Goal: Task Accomplishment & Management: Complete application form

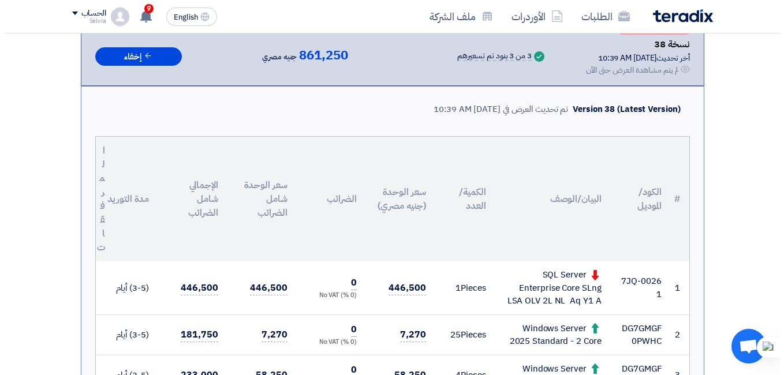
scroll to position [29, 0]
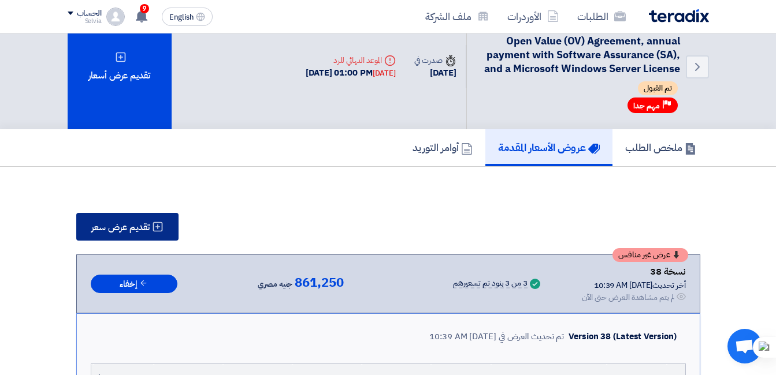
click at [139, 224] on span "تقديم عرض سعر" at bounding box center [120, 227] width 58 height 9
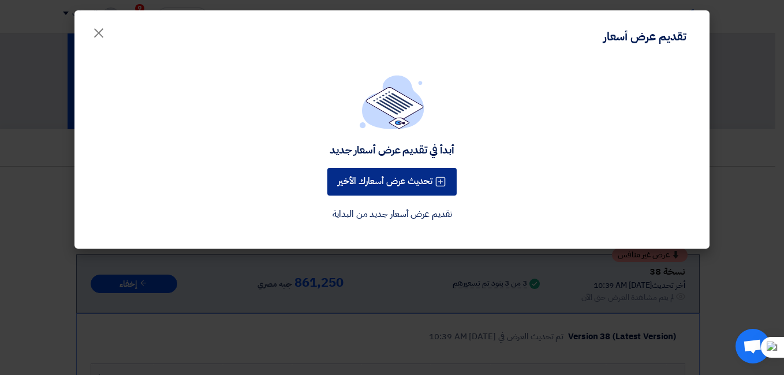
click at [370, 183] on button "تحديث عرض أسعارك الأخير" at bounding box center [392, 182] width 129 height 28
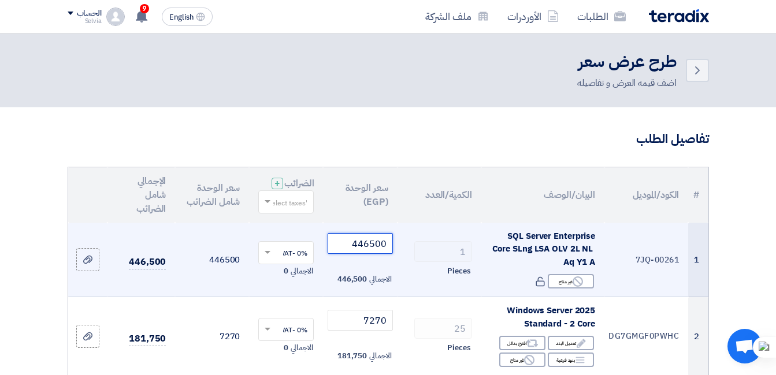
click at [355, 252] on input "446500" at bounding box center [360, 243] width 65 height 21
click at [353, 250] on input "446500" at bounding box center [360, 243] width 65 height 21
drag, startPoint x: 363, startPoint y: 252, endPoint x: 412, endPoint y: 253, distance: 48.5
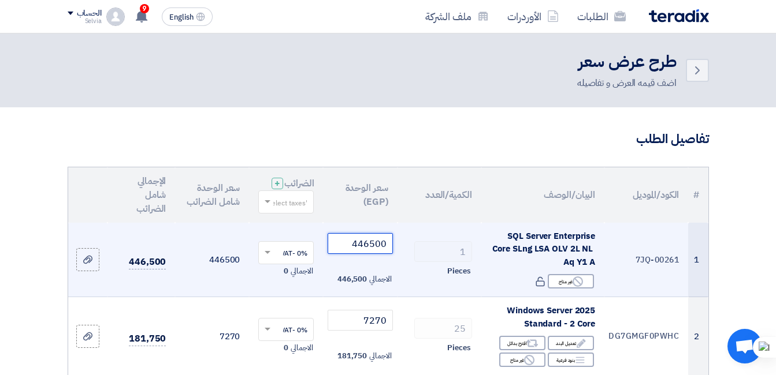
click at [412, 253] on tr "1 7JQ-00261 SQL Server Enterprise Core SLng LSA OLV 2L NL Aq Y1 A Reject غير مت…" at bounding box center [388, 260] width 640 height 75
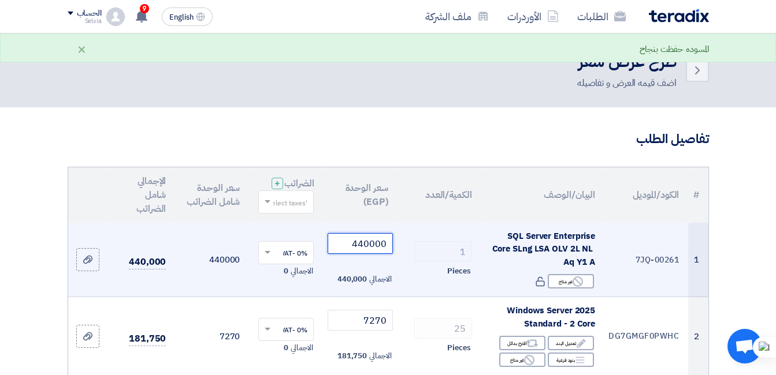
type input "440000"
click at [245, 297] on td "440000" at bounding box center [212, 260] width 74 height 75
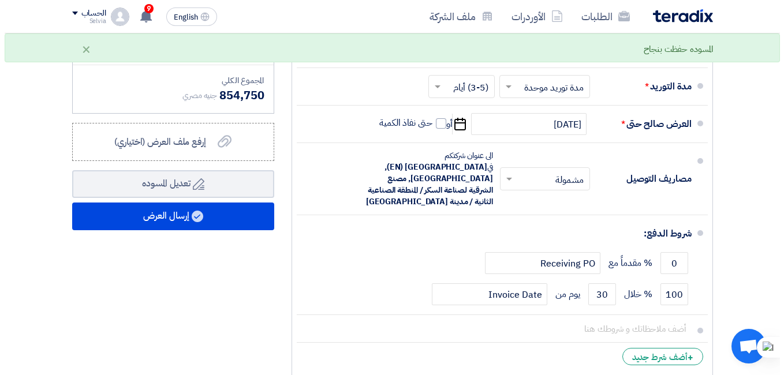
scroll to position [693, 0]
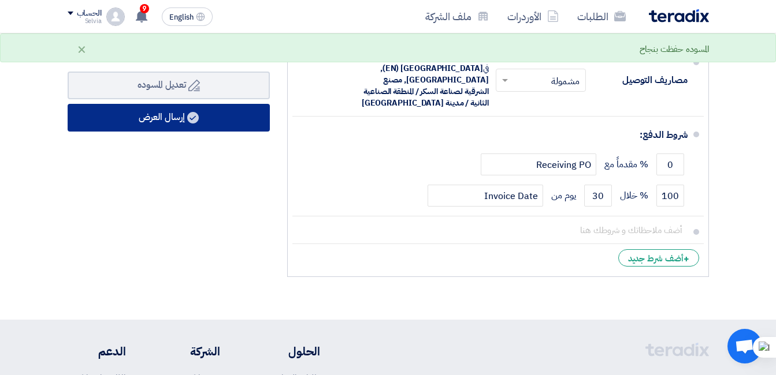
click at [144, 128] on button "إرسال العرض" at bounding box center [169, 118] width 202 height 28
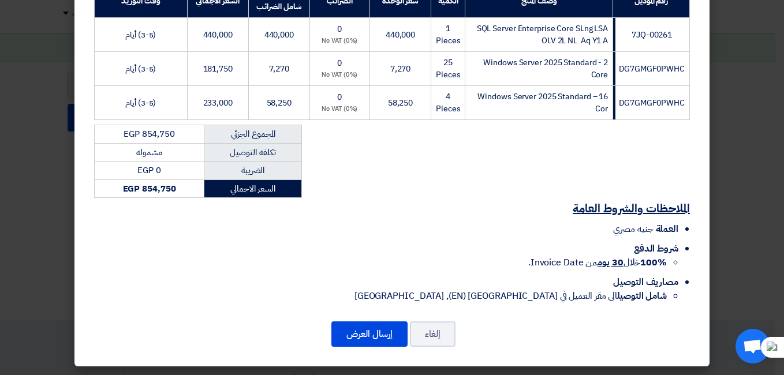
scroll to position [240, 0]
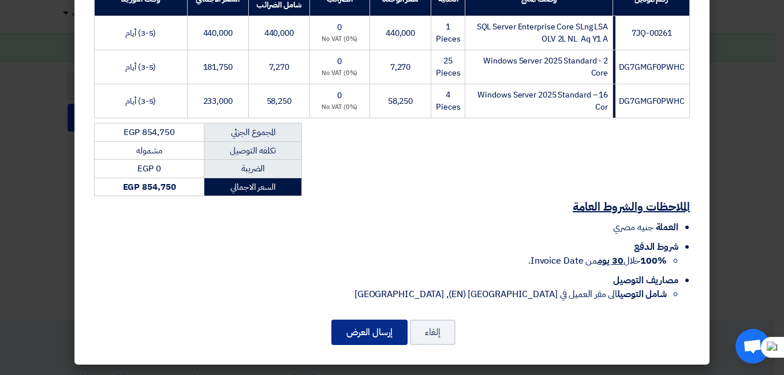
click at [380, 336] on button "إرسال العرض" at bounding box center [370, 332] width 76 height 25
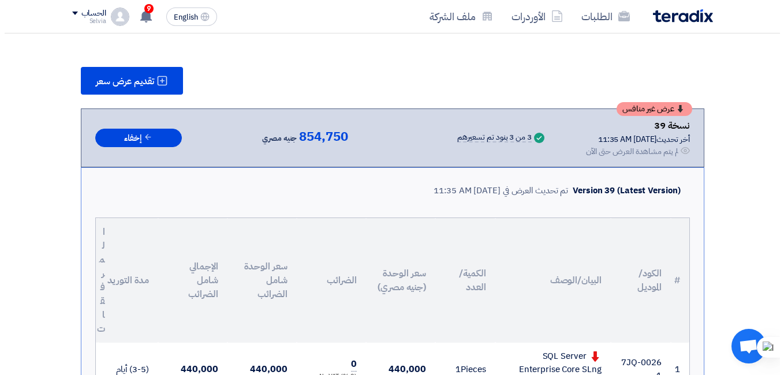
scroll to position [28, 0]
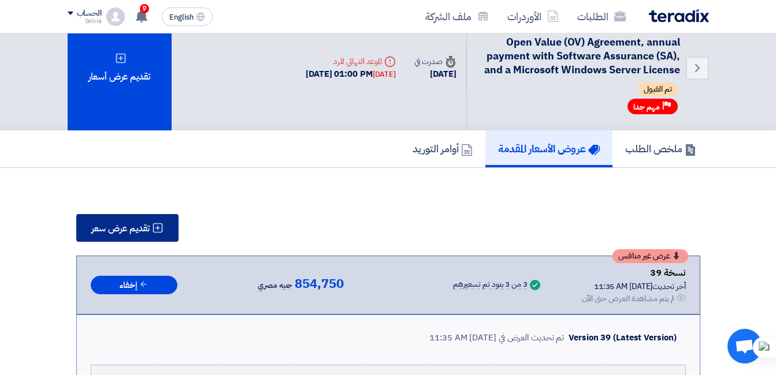
click at [129, 230] on span "تقديم عرض سعر" at bounding box center [120, 228] width 58 height 9
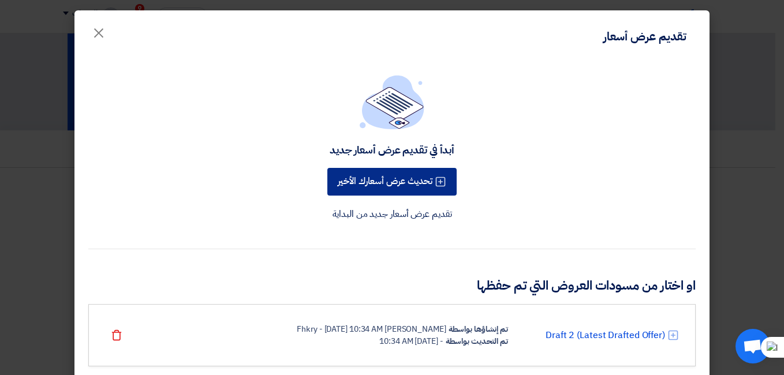
drag, startPoint x: 395, startPoint y: 180, endPoint x: 439, endPoint y: 248, distance: 81.1
click at [395, 180] on button "تحديث عرض أسعارك الأخير" at bounding box center [392, 182] width 129 height 28
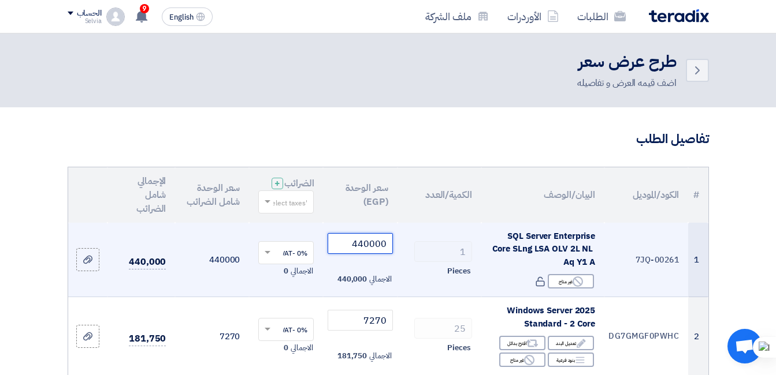
click at [378, 254] on input "440000" at bounding box center [360, 243] width 65 height 21
click at [370, 252] on input "440000" at bounding box center [360, 243] width 65 height 21
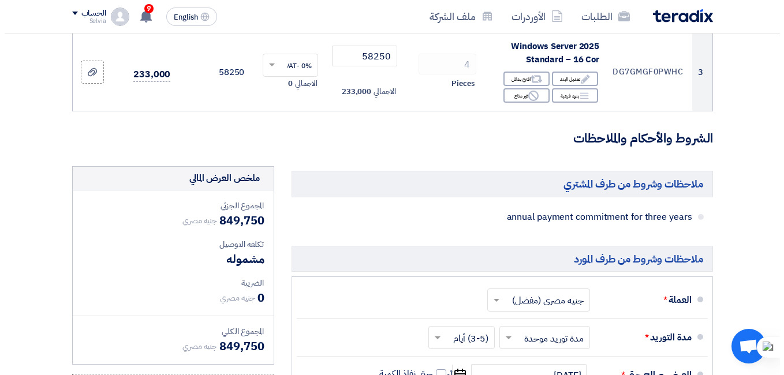
scroll to position [462, 0]
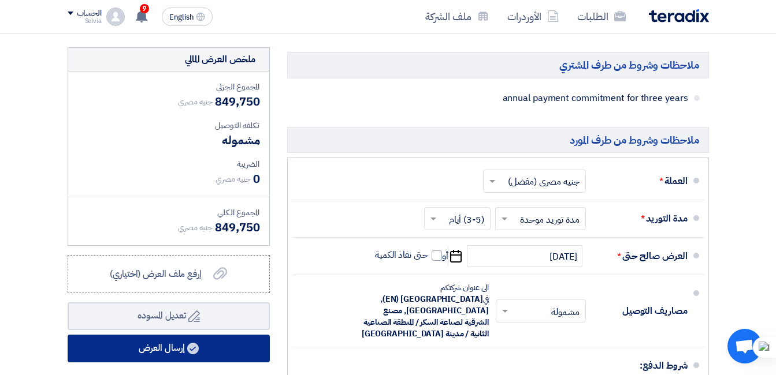
type input "435000"
click at [199, 355] on icon at bounding box center [193, 349] width 12 height 12
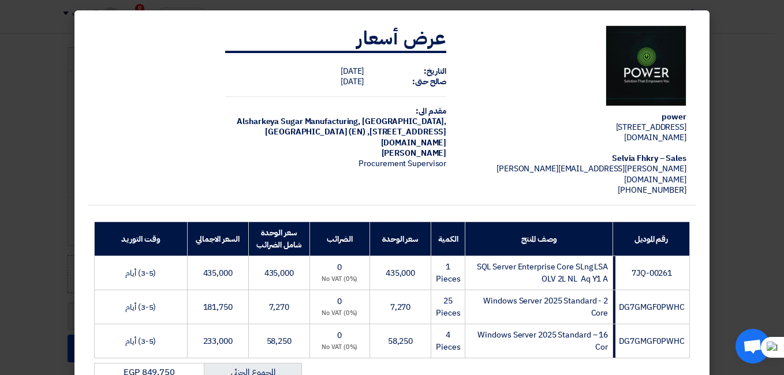
scroll to position [240, 0]
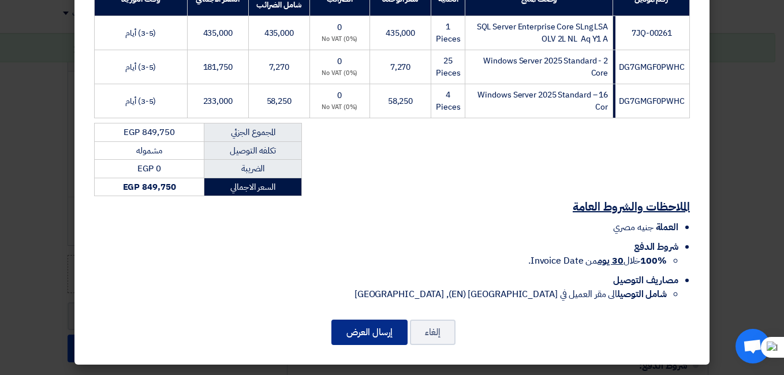
click at [369, 336] on button "إرسال العرض" at bounding box center [370, 332] width 76 height 25
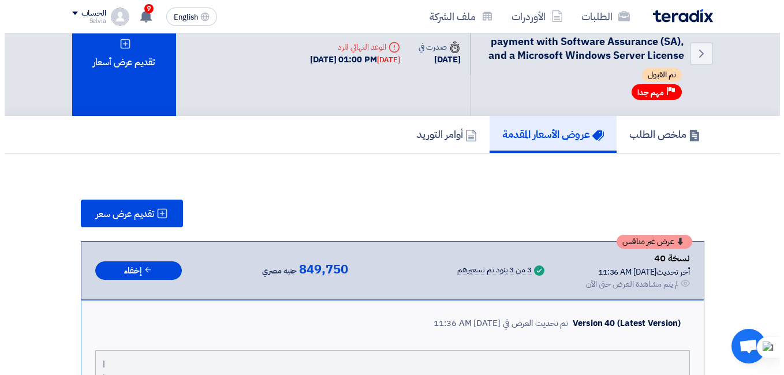
scroll to position [38, 0]
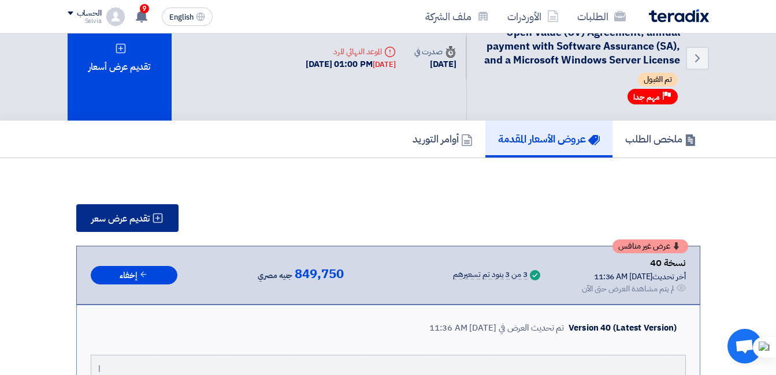
click at [125, 214] on span "تقديم عرض سعر" at bounding box center [120, 218] width 58 height 9
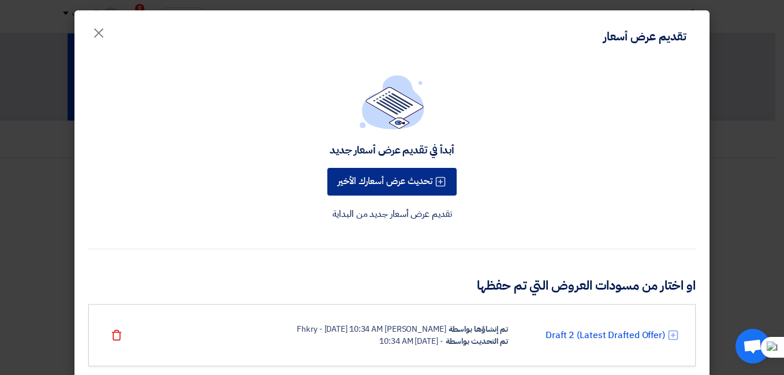
click at [403, 173] on button "تحديث عرض أسعارك الأخير" at bounding box center [392, 182] width 129 height 28
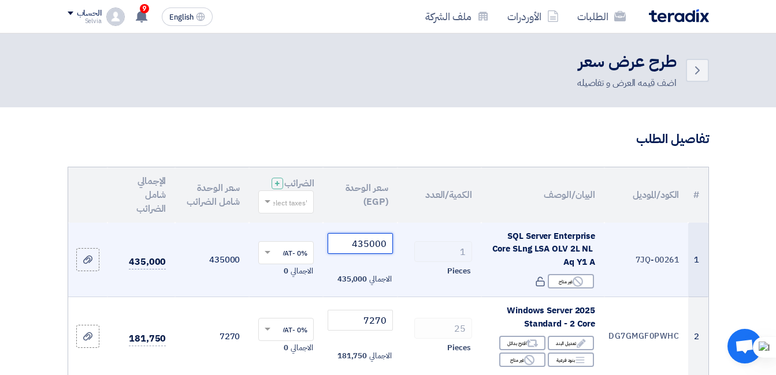
click at [358, 251] on input "435000" at bounding box center [360, 243] width 65 height 21
click at [356, 254] on input "435000" at bounding box center [360, 243] width 65 height 21
drag, startPoint x: 364, startPoint y: 255, endPoint x: 370, endPoint y: 253, distance: 6.0
click at [370, 253] on input "435000" at bounding box center [360, 243] width 65 height 21
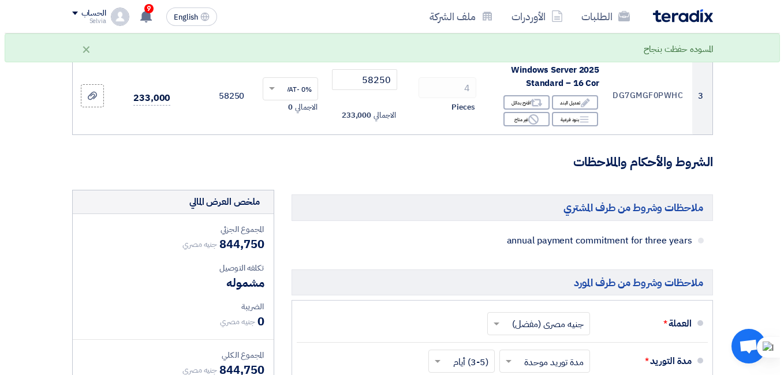
scroll to position [462, 0]
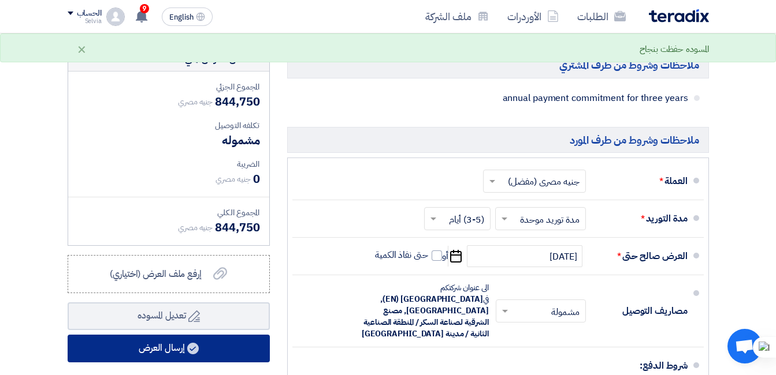
type input "430000"
click at [169, 359] on button "إرسال العرض" at bounding box center [169, 349] width 202 height 28
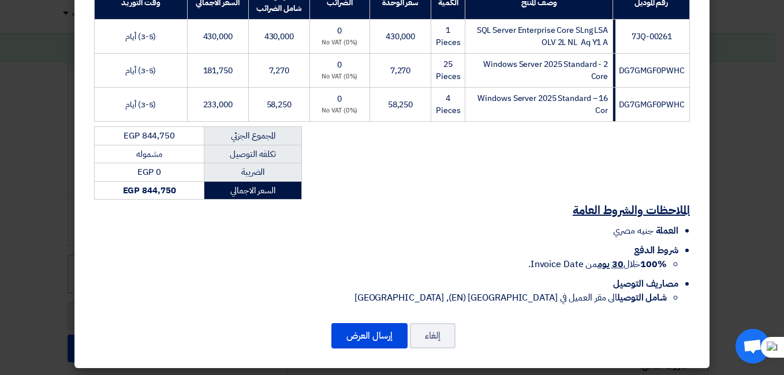
scroll to position [240, 0]
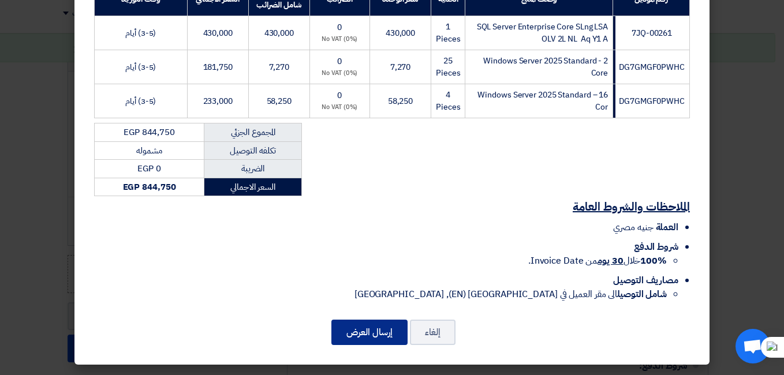
click at [370, 334] on button "إرسال العرض" at bounding box center [370, 332] width 76 height 25
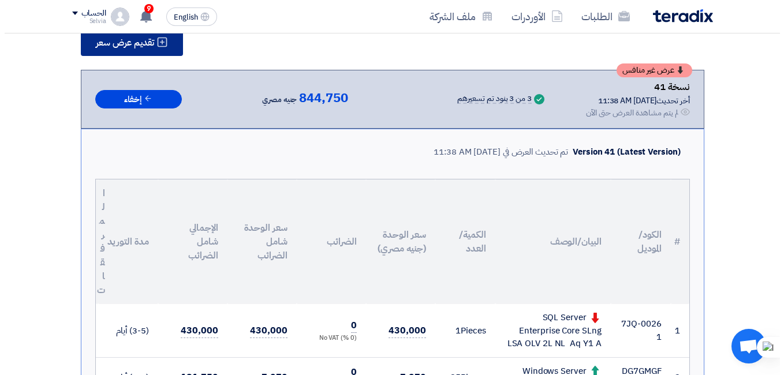
scroll to position [58, 0]
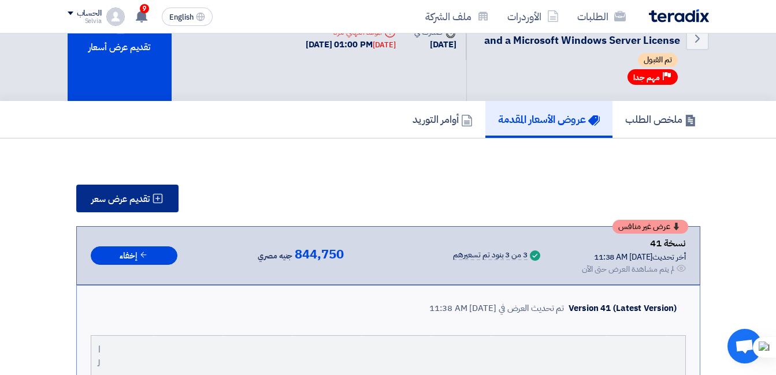
click at [111, 206] on button "تقديم عرض سعر" at bounding box center [127, 199] width 102 height 28
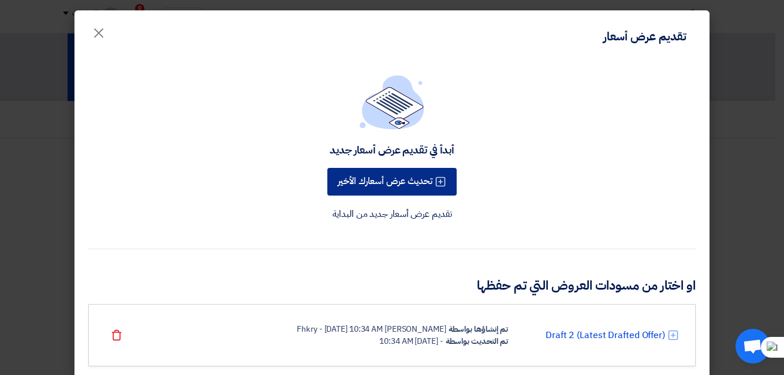
click at [412, 187] on button "تحديث عرض أسعارك الأخير" at bounding box center [392, 182] width 129 height 28
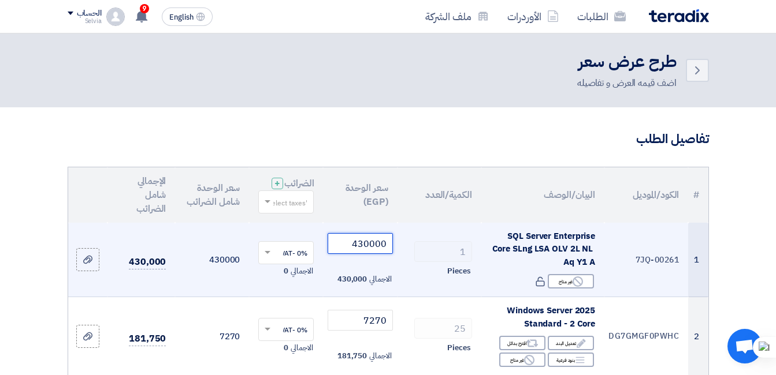
click at [369, 254] on input "430000" at bounding box center [360, 243] width 65 height 21
drag, startPoint x: 358, startPoint y: 253, endPoint x: 368, endPoint y: 252, distance: 10.5
click at [368, 252] on input "430000" at bounding box center [360, 243] width 65 height 21
click at [369, 252] on input "430000" at bounding box center [360, 243] width 65 height 21
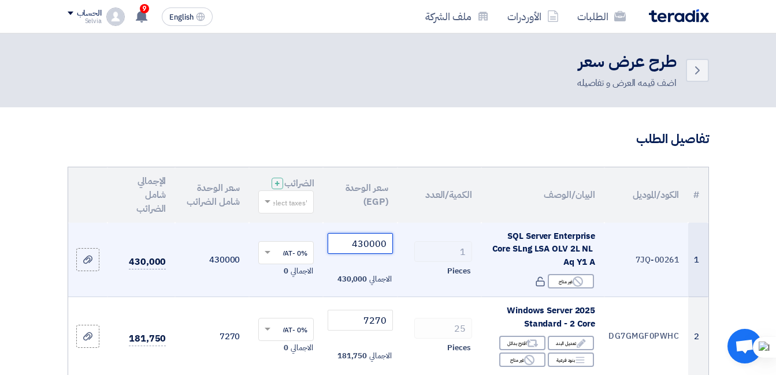
click at [369, 252] on input "430000" at bounding box center [360, 243] width 65 height 21
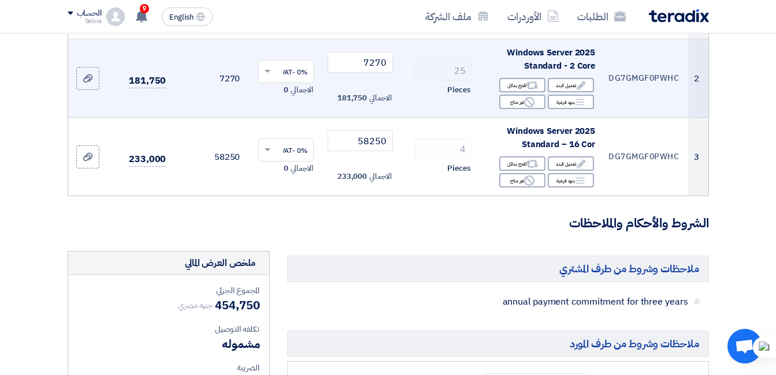
scroll to position [58, 0]
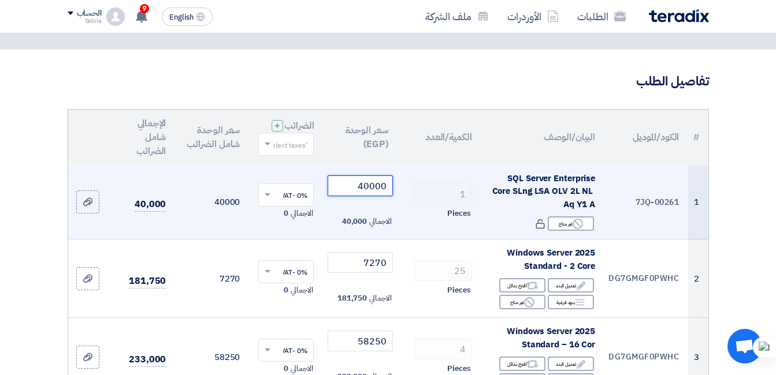
click at [371, 194] on input "40000" at bounding box center [360, 186] width 65 height 21
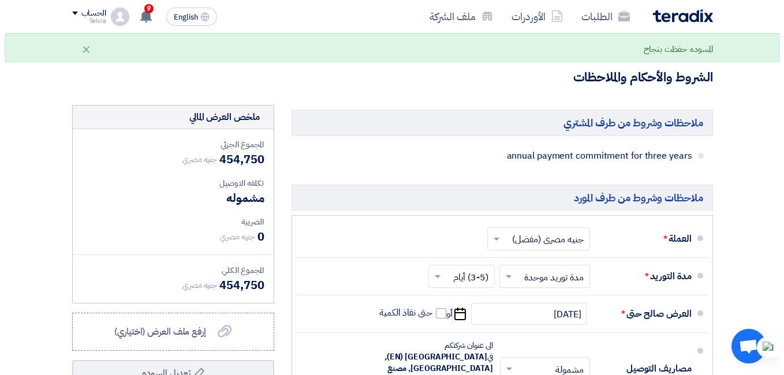
scroll to position [578, 0]
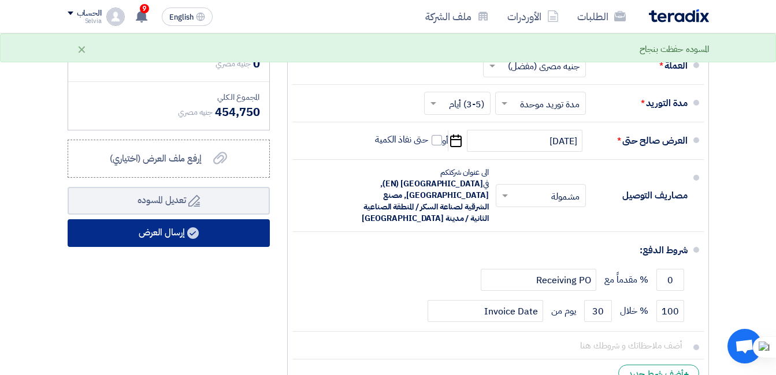
type input "40000"
click at [174, 244] on button "إرسال العرض" at bounding box center [169, 234] width 202 height 28
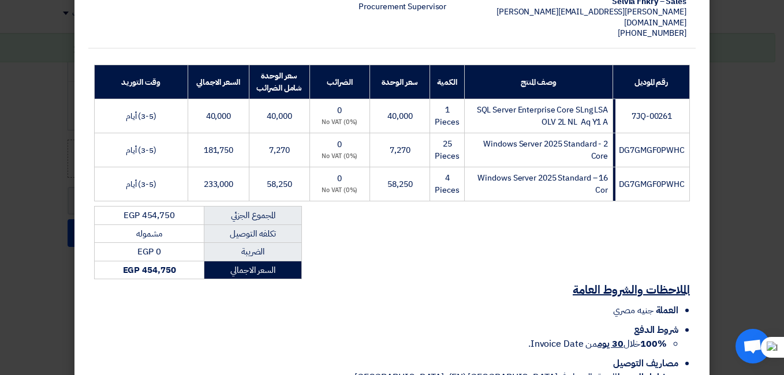
scroll to position [240, 0]
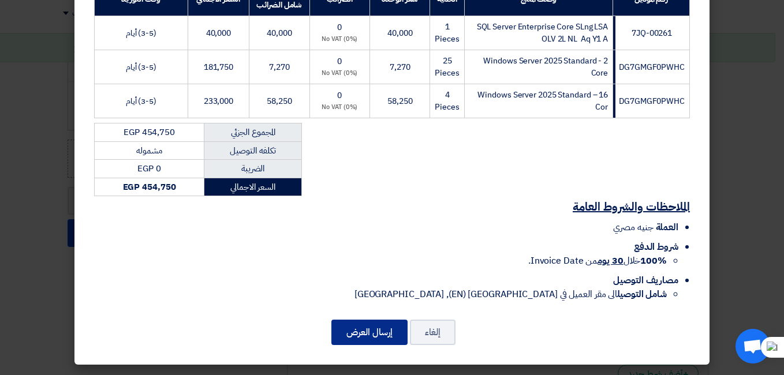
click at [381, 337] on button "إرسال العرض" at bounding box center [370, 332] width 76 height 25
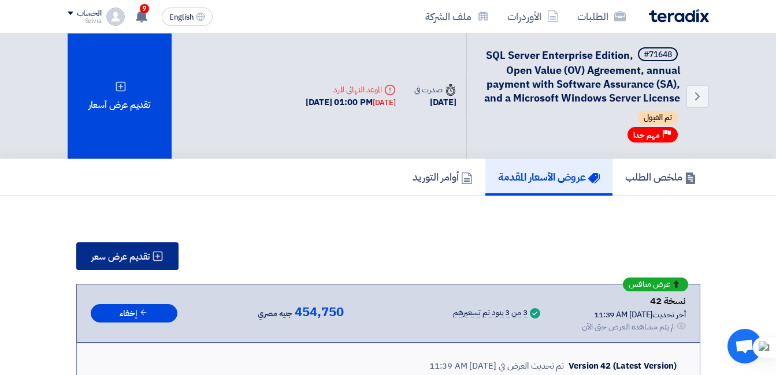
click at [146, 258] on span "تقديم عرض سعر" at bounding box center [120, 256] width 58 height 9
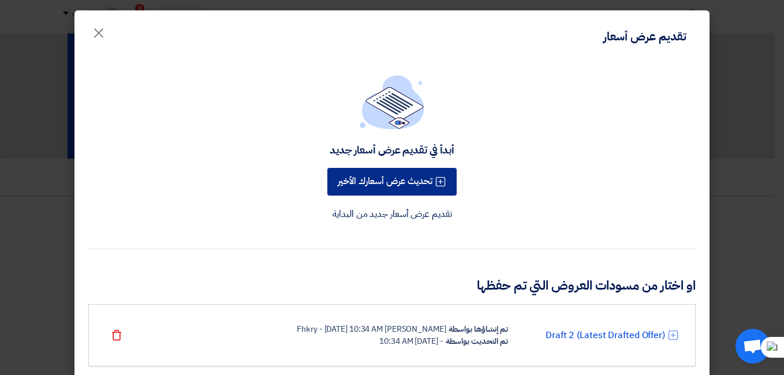
click at [392, 175] on button "تحديث عرض أسعارك الأخير" at bounding box center [392, 182] width 129 height 28
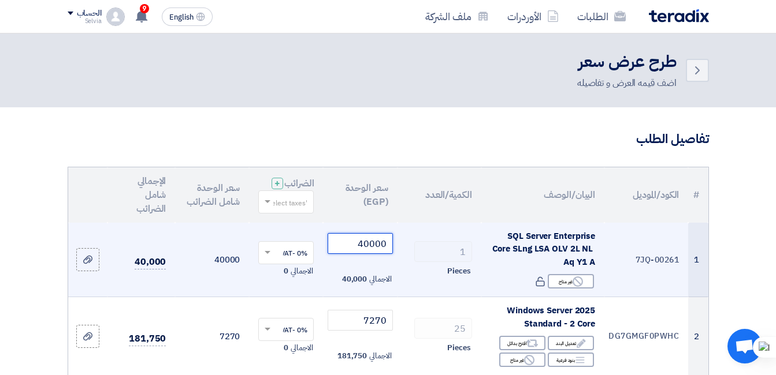
click at [372, 254] on input "40000" at bounding box center [360, 243] width 65 height 21
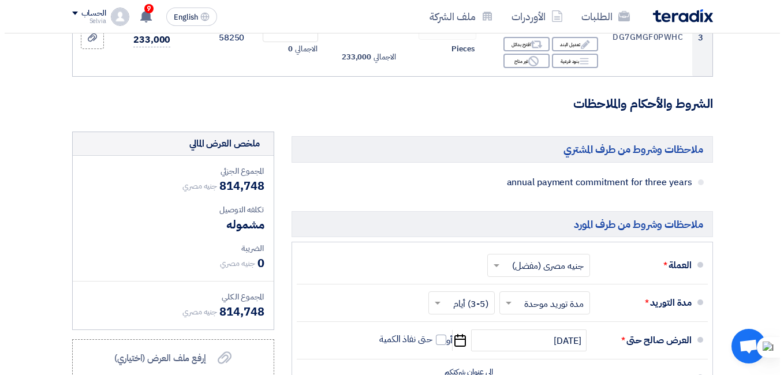
scroll to position [462, 0]
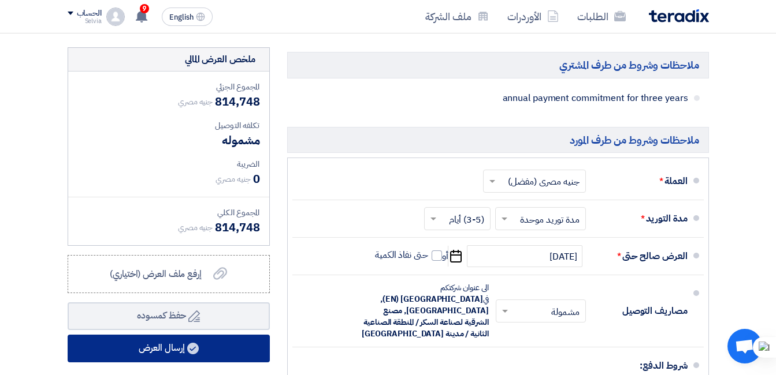
type input "399998"
click at [203, 357] on button "إرسال العرض" at bounding box center [169, 349] width 202 height 28
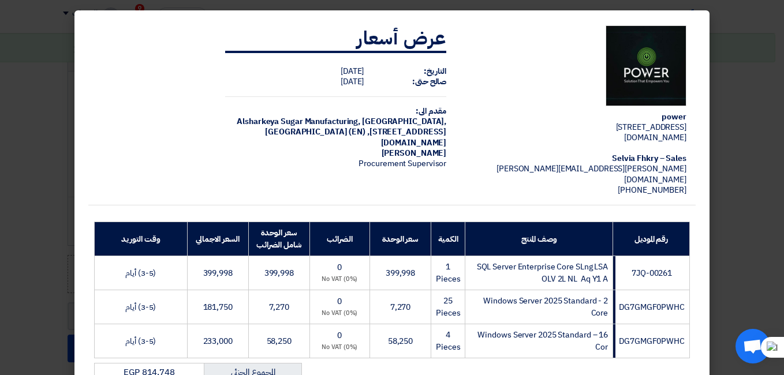
scroll to position [240, 0]
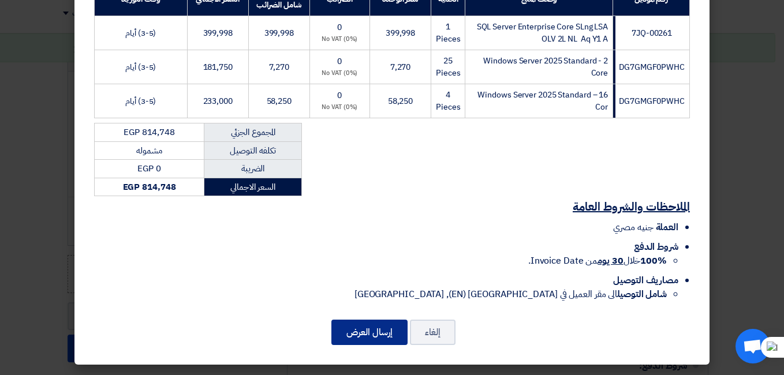
click at [385, 335] on button "إرسال العرض" at bounding box center [370, 332] width 76 height 25
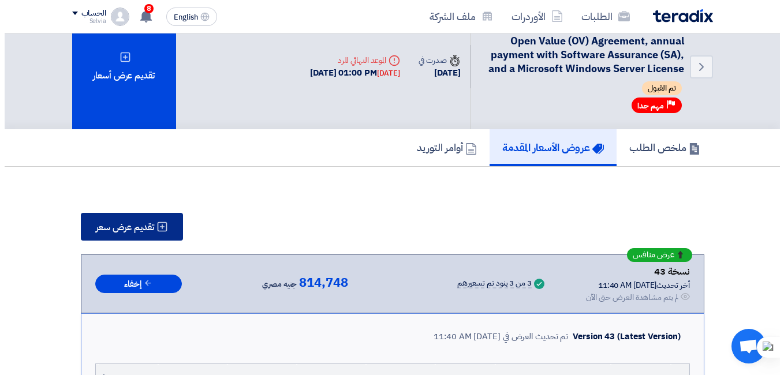
scroll to position [13, 0]
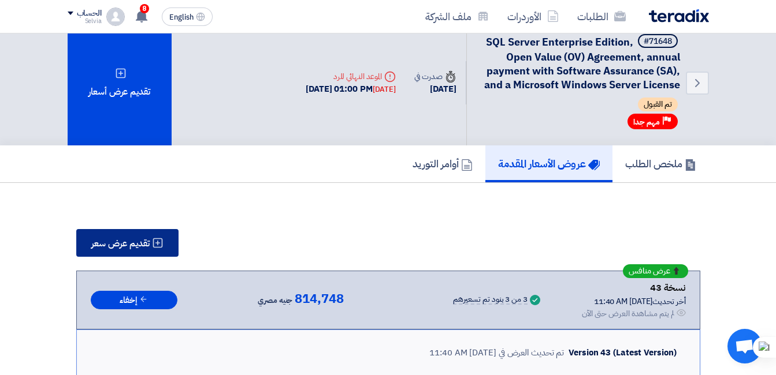
click at [141, 244] on span "تقديم عرض سعر" at bounding box center [120, 243] width 58 height 9
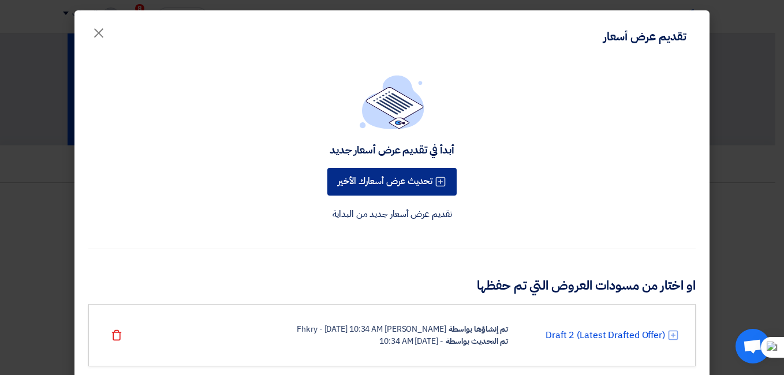
click at [381, 189] on button "تحديث عرض أسعارك الأخير" at bounding box center [392, 182] width 129 height 28
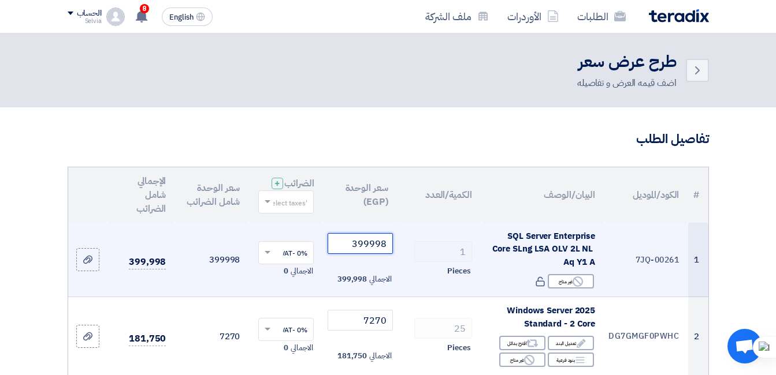
click at [370, 254] on input "399998" at bounding box center [360, 243] width 65 height 21
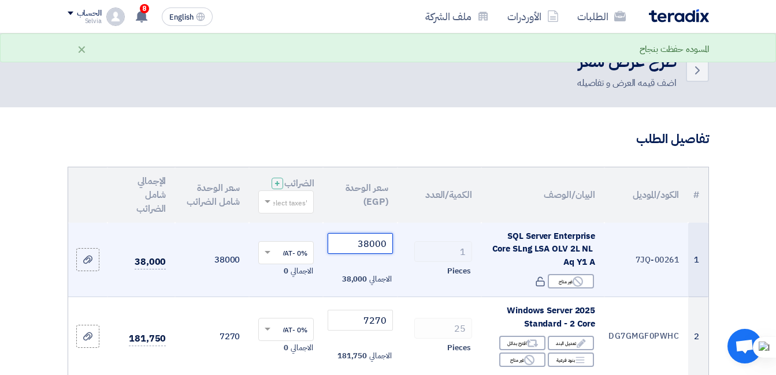
click at [373, 254] on input "38000" at bounding box center [360, 243] width 65 height 21
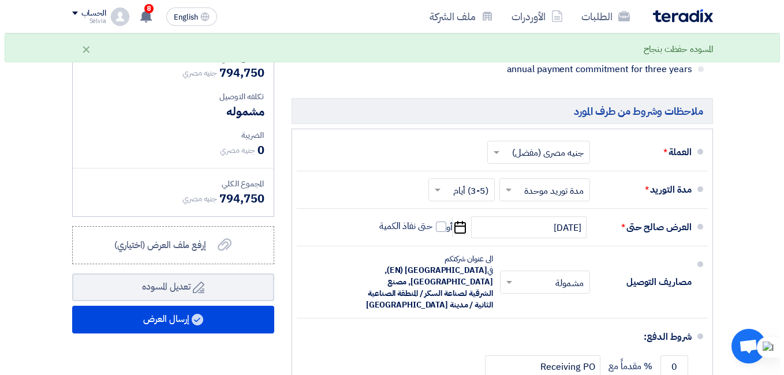
scroll to position [578, 0]
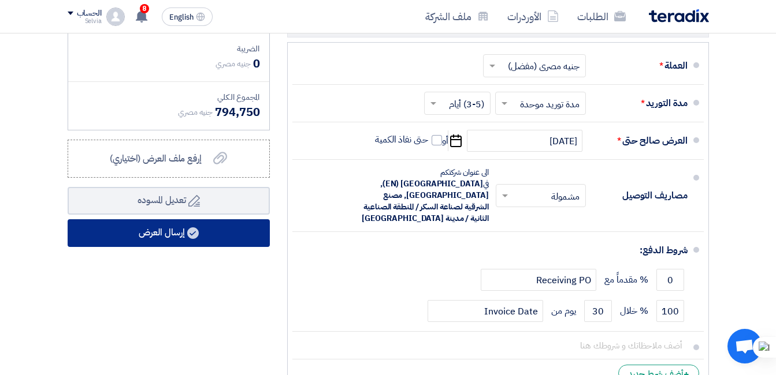
type input "380000"
click at [221, 245] on button "إرسال العرض" at bounding box center [169, 234] width 202 height 28
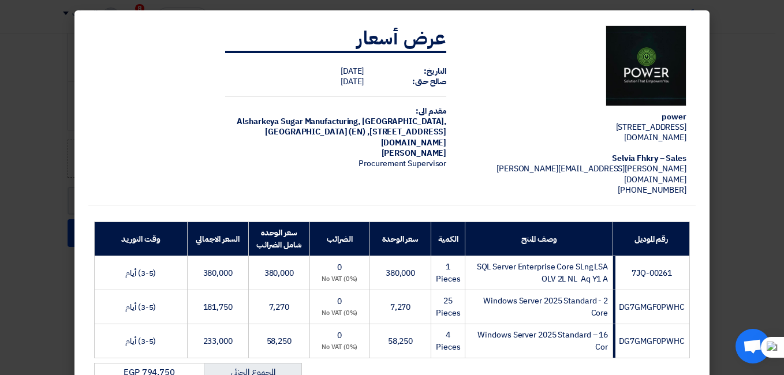
scroll to position [240, 0]
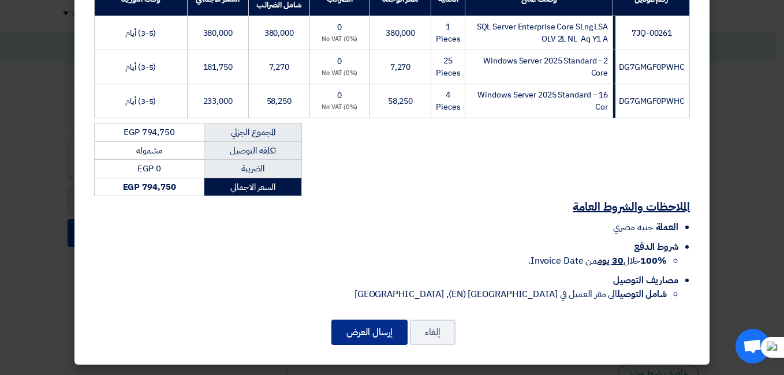
click at [369, 331] on button "إرسال العرض" at bounding box center [370, 332] width 76 height 25
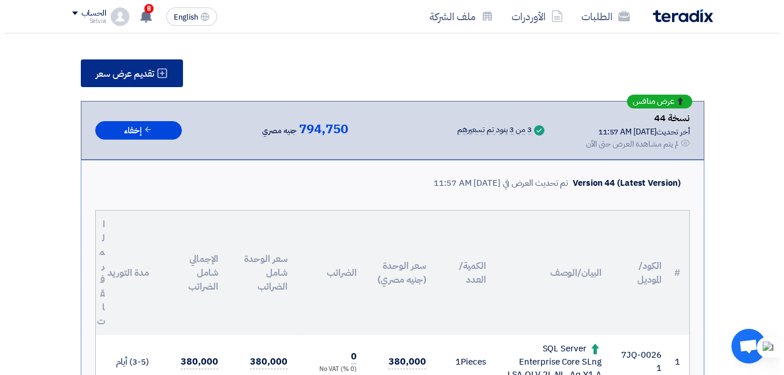
scroll to position [21, 0]
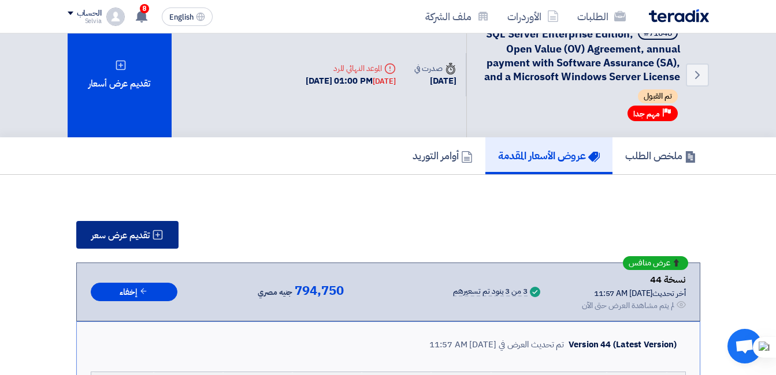
click at [135, 231] on span "تقديم عرض سعر" at bounding box center [120, 235] width 58 height 9
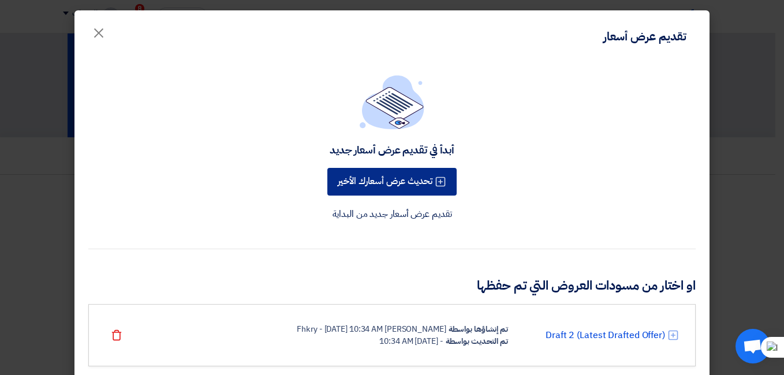
click at [379, 194] on button "تحديث عرض أسعارك الأخير" at bounding box center [392, 182] width 129 height 28
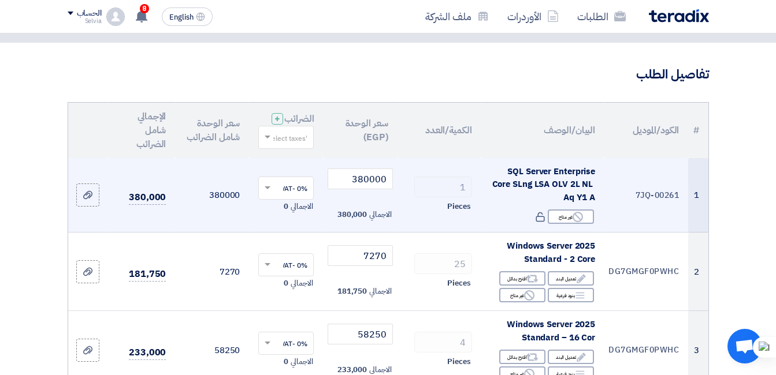
scroll to position [58, 0]
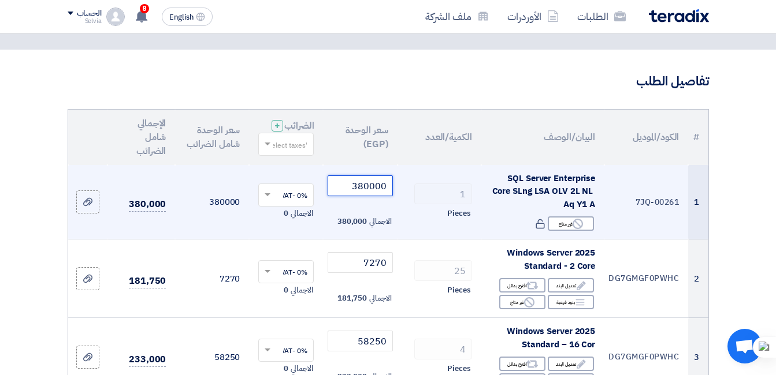
click at [358, 190] on input "380000" at bounding box center [360, 186] width 65 height 21
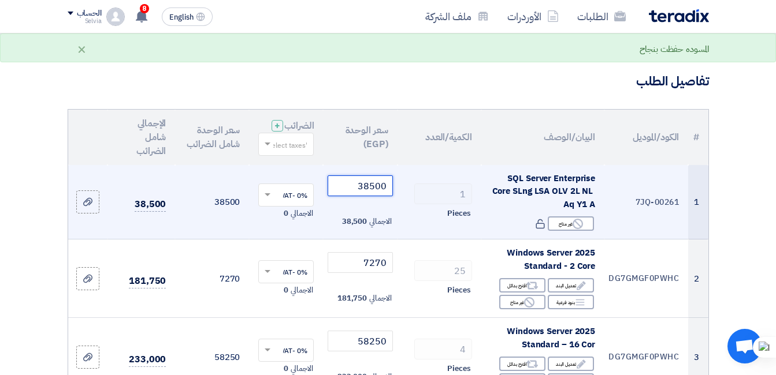
click at [385, 196] on input "38500" at bounding box center [360, 186] width 65 height 21
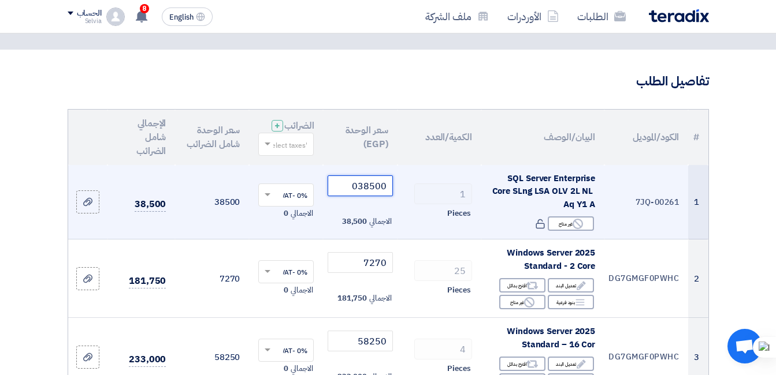
click at [356, 193] on input "038500" at bounding box center [360, 186] width 65 height 21
click at [377, 196] on input "38500" at bounding box center [360, 186] width 65 height 21
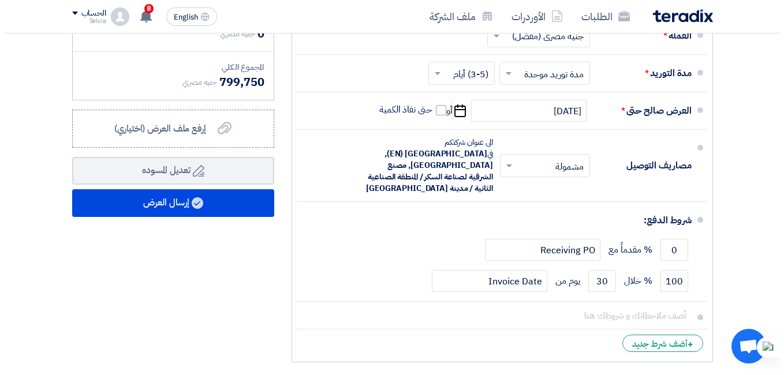
scroll to position [693, 0]
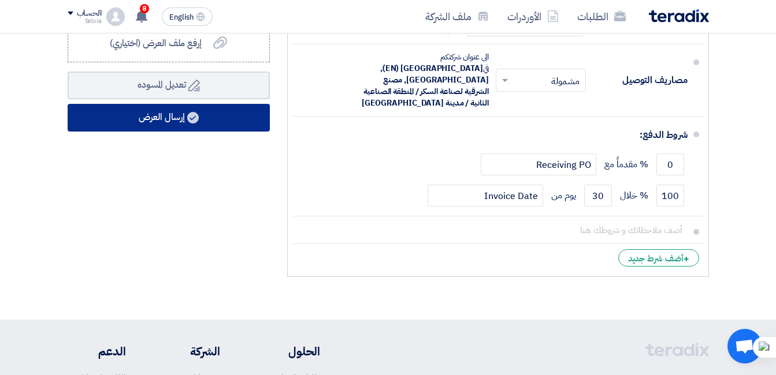
type input "385000"
click at [200, 127] on button "إرسال العرض" at bounding box center [169, 118] width 202 height 28
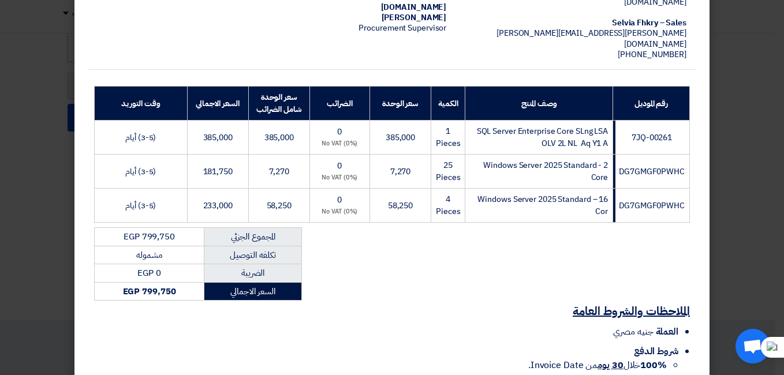
scroll to position [240, 0]
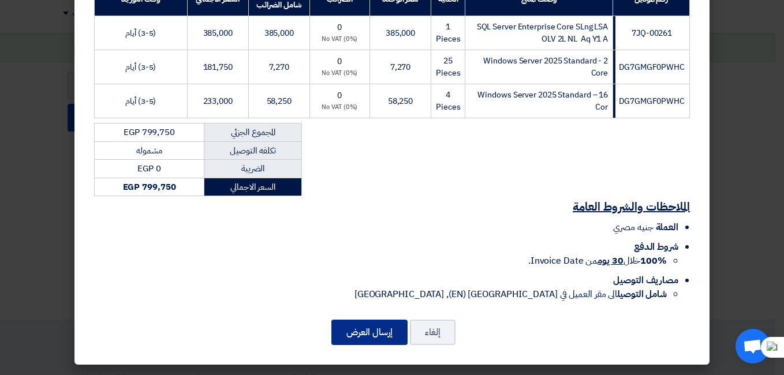
click at [379, 340] on button "إرسال العرض" at bounding box center [370, 332] width 76 height 25
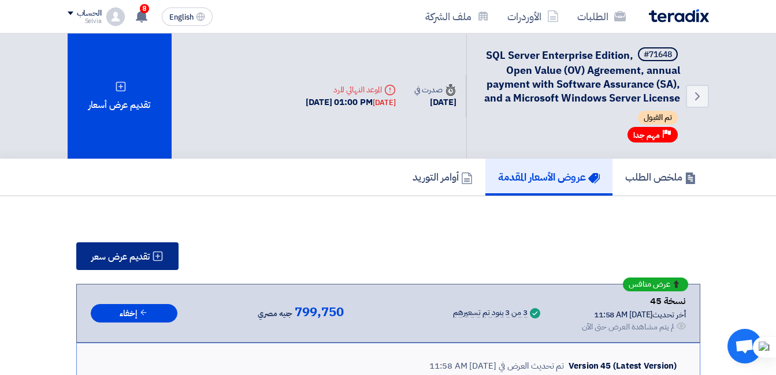
click at [133, 257] on span "تقديم عرض سعر" at bounding box center [120, 256] width 58 height 9
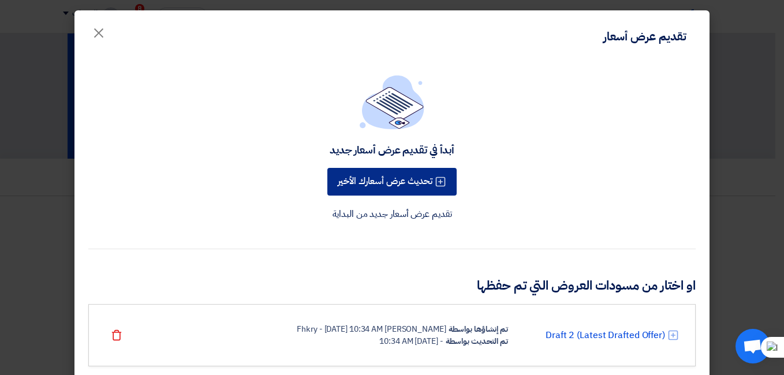
click at [403, 187] on button "تحديث عرض أسعارك الأخير" at bounding box center [392, 182] width 129 height 28
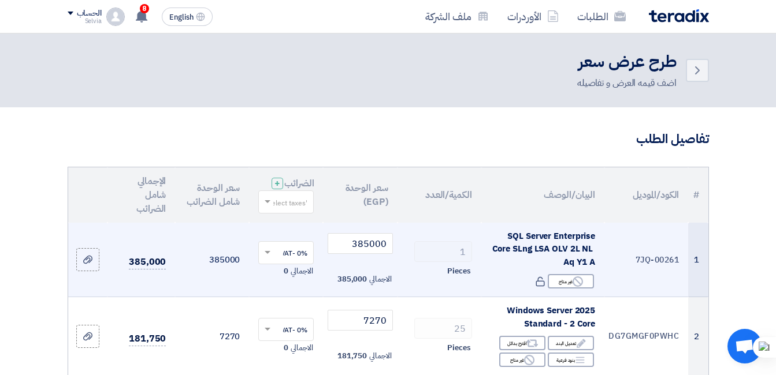
scroll to position [58, 0]
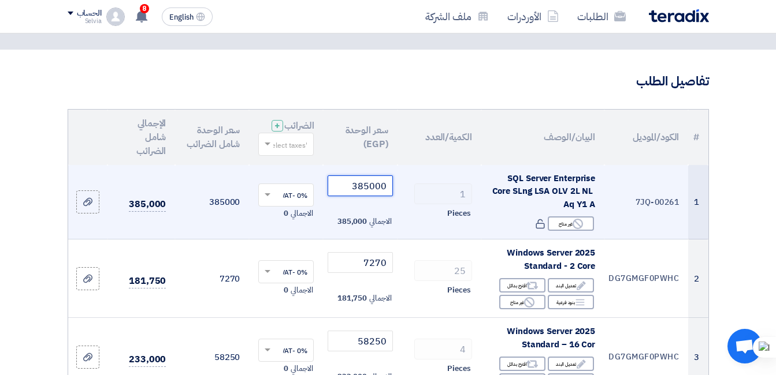
drag, startPoint x: 358, startPoint y: 196, endPoint x: 395, endPoint y: 196, distance: 37.0
click at [395, 196] on td "385000 الاجمالي 385,000" at bounding box center [360, 202] width 74 height 75
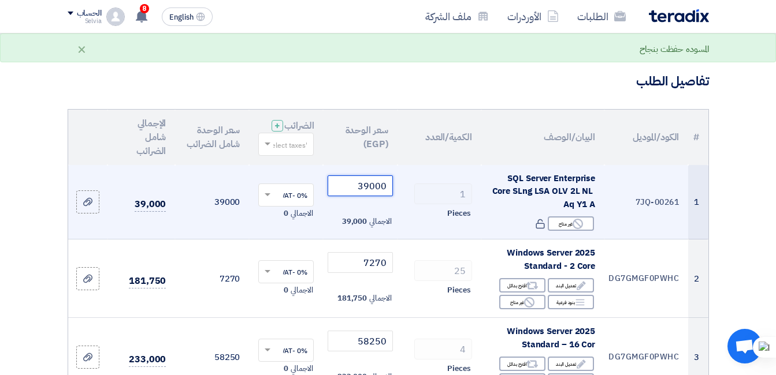
click at [382, 196] on input "39000" at bounding box center [360, 186] width 65 height 21
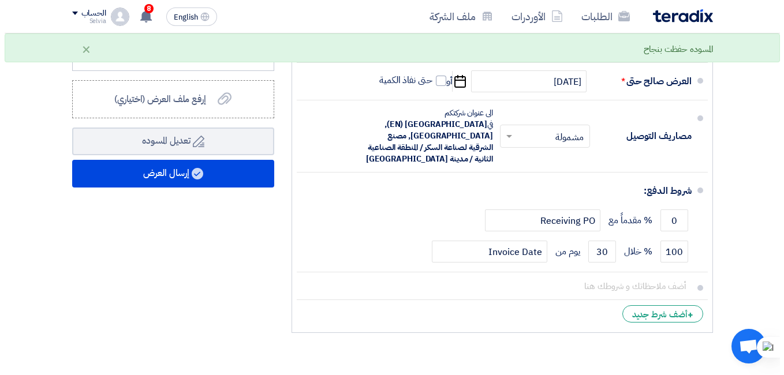
scroll to position [693, 0]
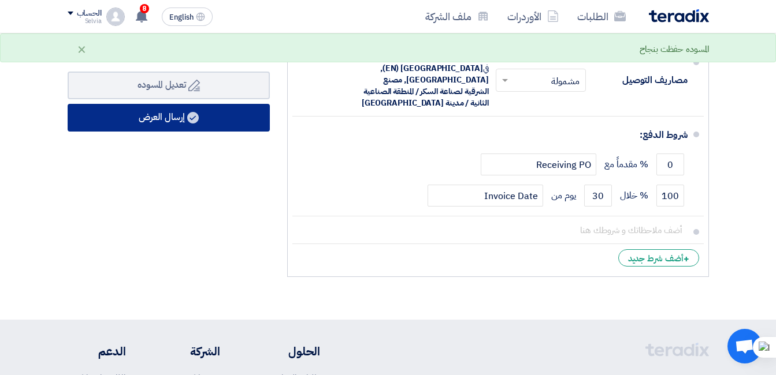
click at [153, 132] on button "إرسال العرض" at bounding box center [169, 118] width 202 height 28
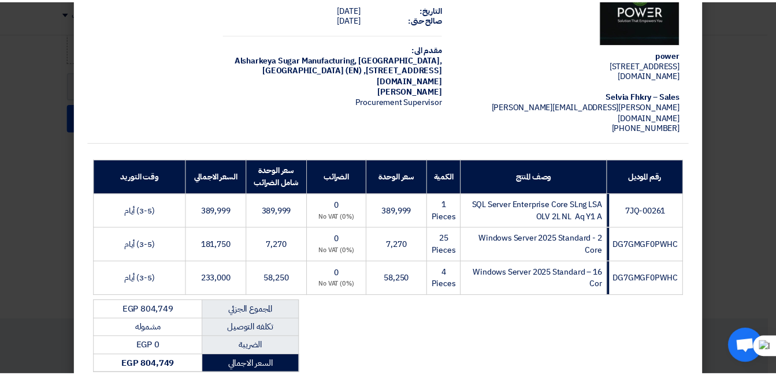
scroll to position [0, 0]
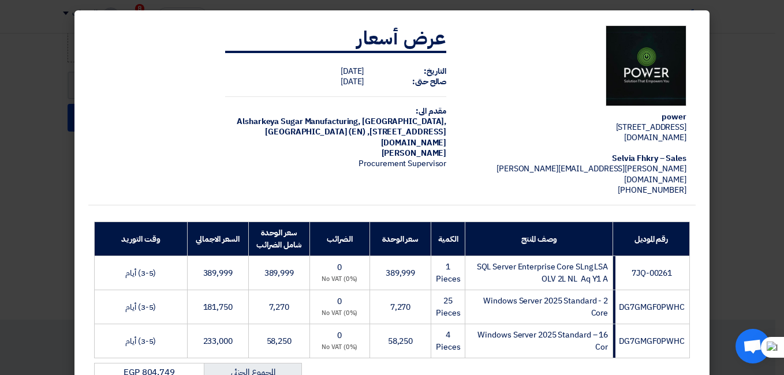
click at [749, 95] on modal-container "power [STREET_ADDRESS] [DOMAIN_NAME] [PERSON_NAME] – Sales [PERSON_NAME][EMAIL_…" at bounding box center [392, 187] width 784 height 375
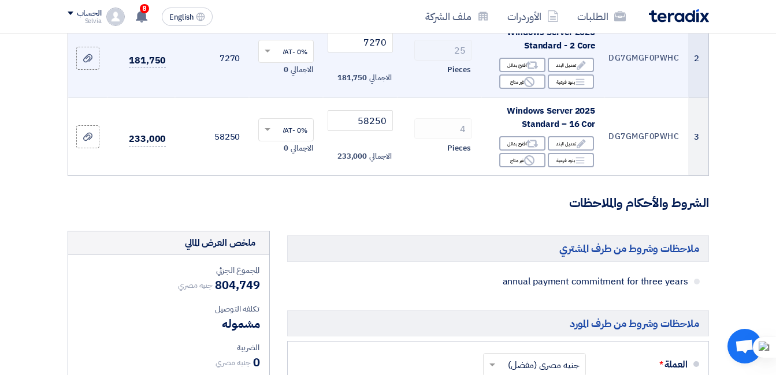
scroll to position [173, 0]
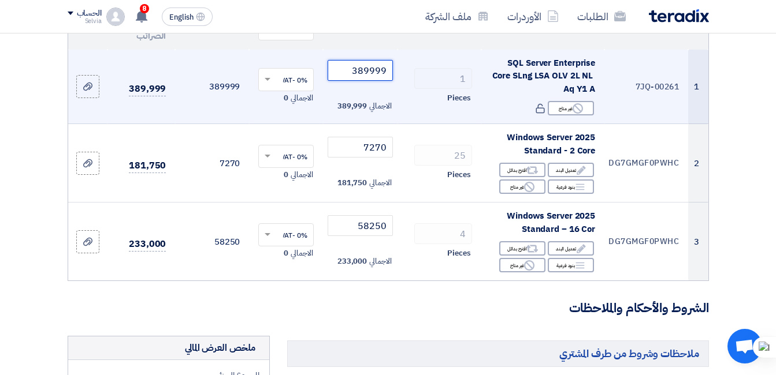
click at [358, 81] on input "389999" at bounding box center [360, 70] width 65 height 21
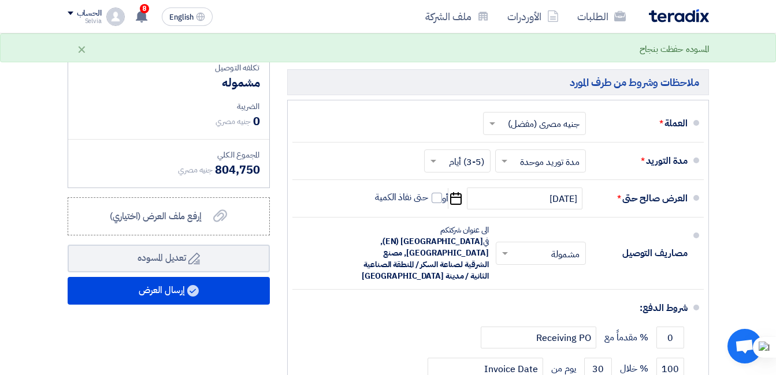
type input "390000"
click at [37, 103] on section "تفاصيل الطلب # الكود/الموديل البيان/الوصف الكمية/العدد سعر الوحدة (EGP) الضرائب…" at bounding box center [388, 41] width 776 height 906
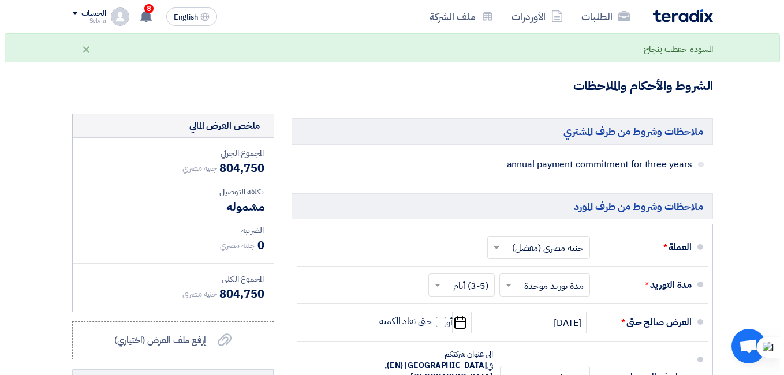
scroll to position [520, 0]
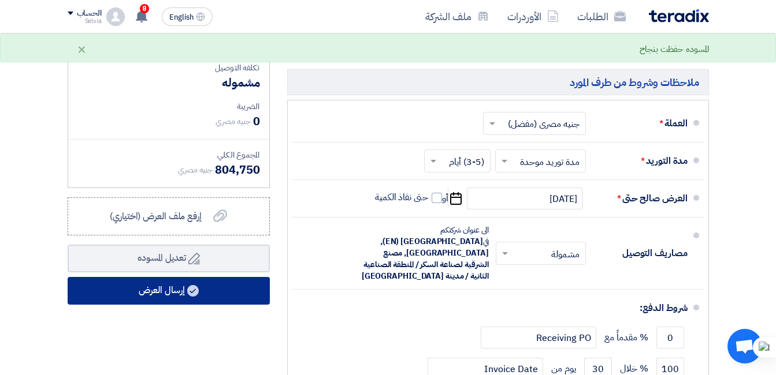
click at [200, 304] on button "إرسال العرض" at bounding box center [169, 291] width 202 height 28
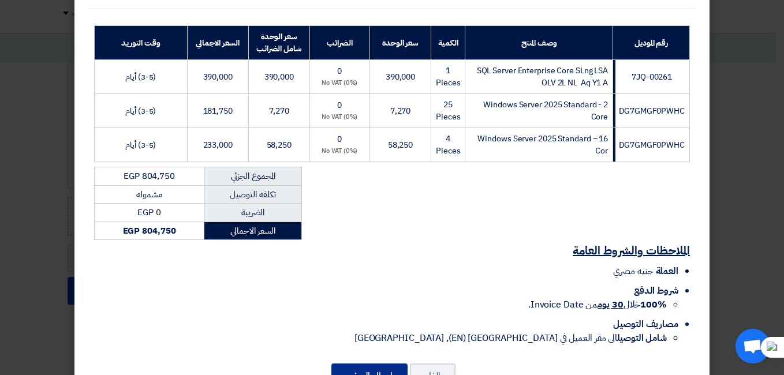
scroll to position [240, 0]
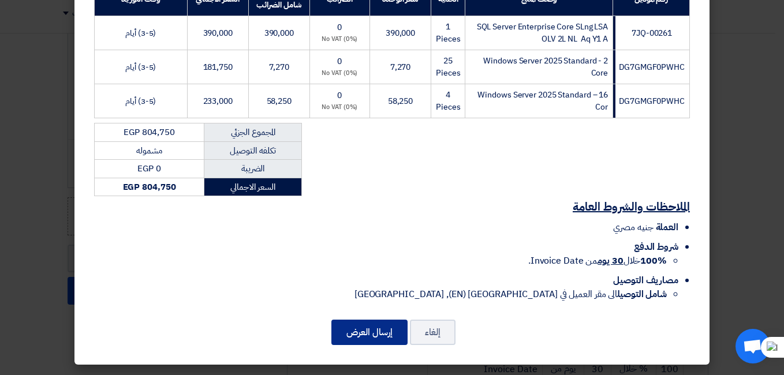
click at [370, 337] on button "إرسال العرض" at bounding box center [370, 332] width 76 height 25
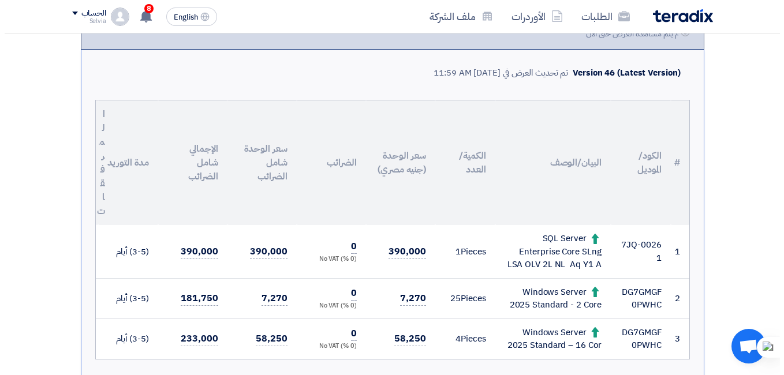
scroll to position [5, 0]
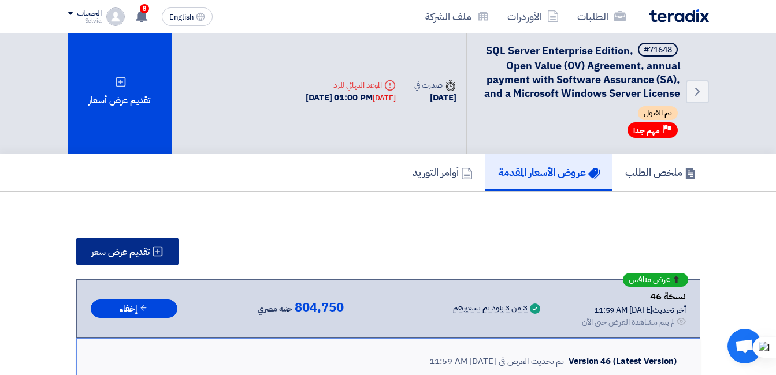
click at [121, 256] on span "تقديم عرض سعر" at bounding box center [120, 252] width 58 height 9
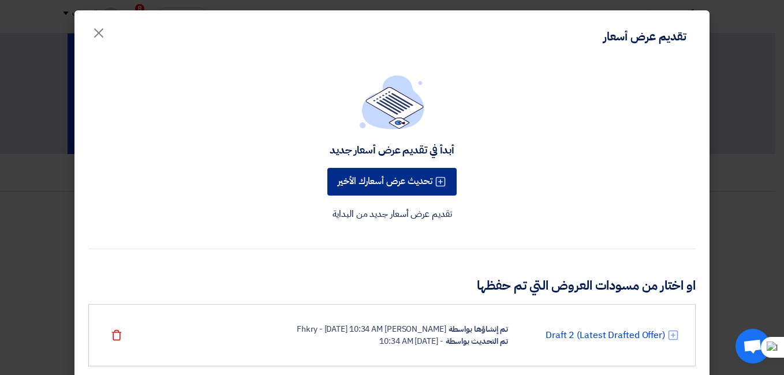
click at [373, 178] on button "تحديث عرض أسعارك الأخير" at bounding box center [392, 182] width 129 height 28
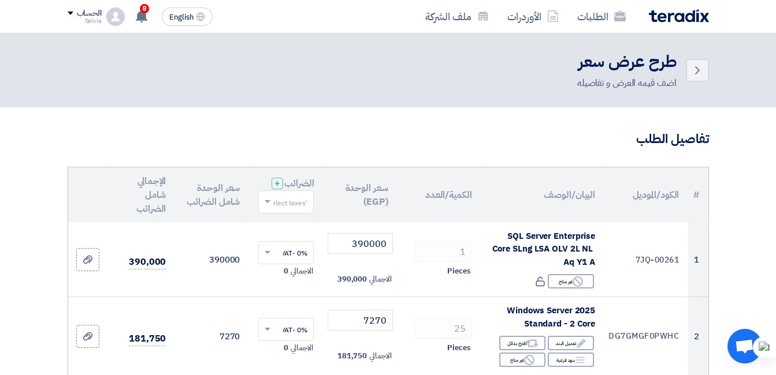
scroll to position [116, 0]
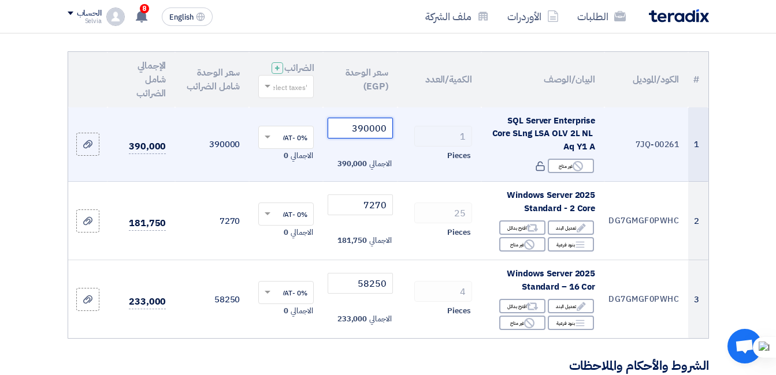
drag, startPoint x: 364, startPoint y: 139, endPoint x: 393, endPoint y: 133, distance: 29.6
click at [396, 132] on td "390000 الاجمالي 390,000" at bounding box center [360, 144] width 74 height 75
click at [370, 139] on input "390000" at bounding box center [360, 128] width 65 height 21
click at [363, 139] on input "390000" at bounding box center [360, 128] width 65 height 21
click at [364, 137] on input "390000" at bounding box center [360, 128] width 65 height 21
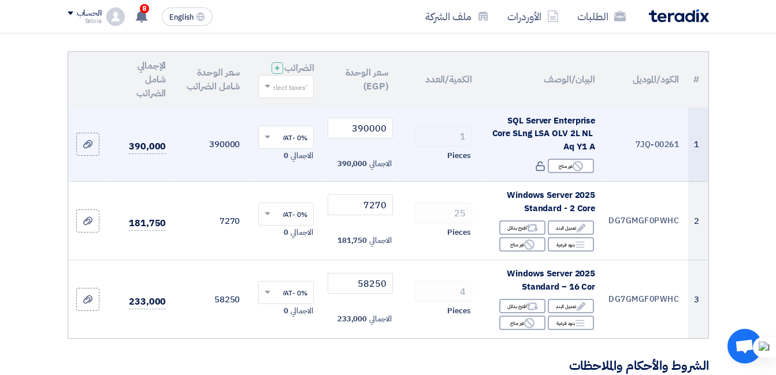
click at [399, 182] on td "1 Pieces" at bounding box center [439, 144] width 84 height 75
click at [368, 139] on input "390000" at bounding box center [360, 128] width 65 height 21
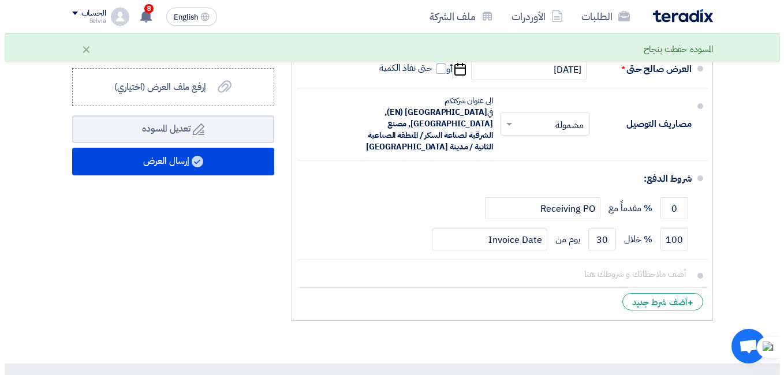
scroll to position [693, 0]
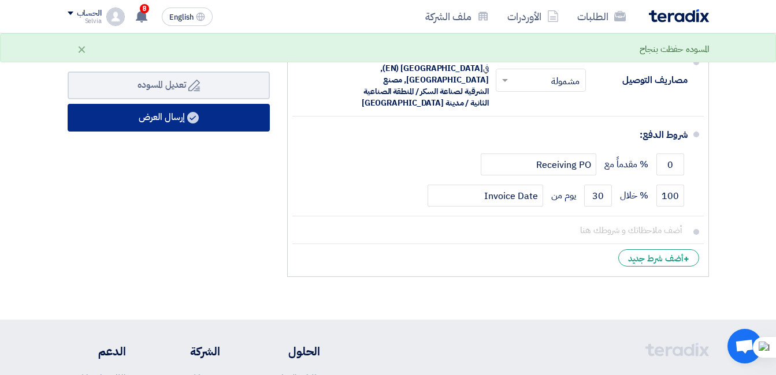
type input "395000"
click at [177, 132] on button "إرسال العرض" at bounding box center [169, 118] width 202 height 28
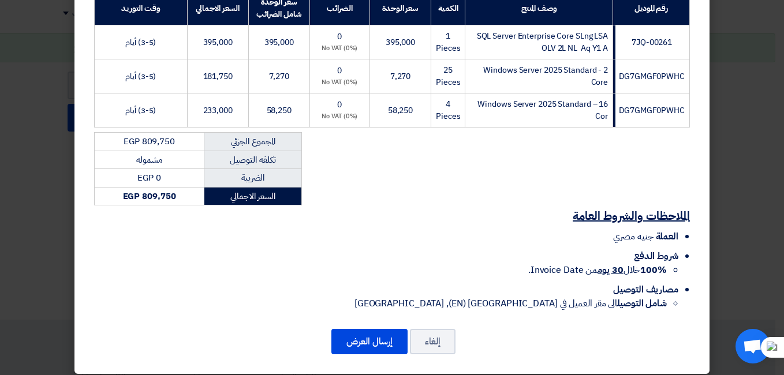
scroll to position [240, 0]
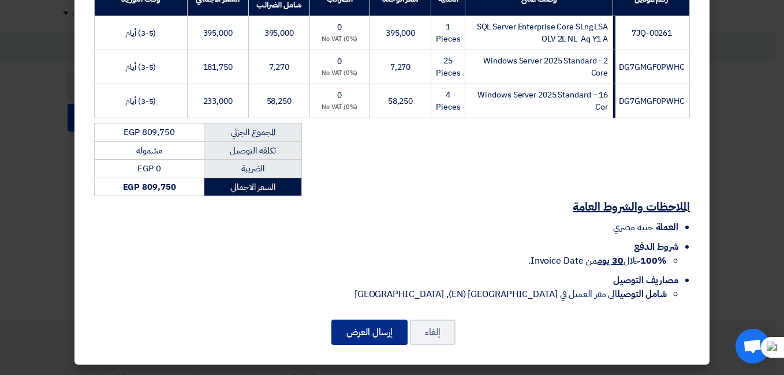
click at [370, 330] on button "إرسال العرض" at bounding box center [370, 332] width 76 height 25
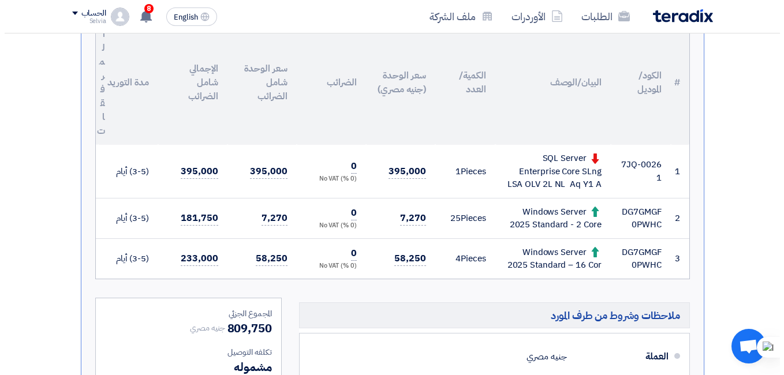
scroll to position [200, 0]
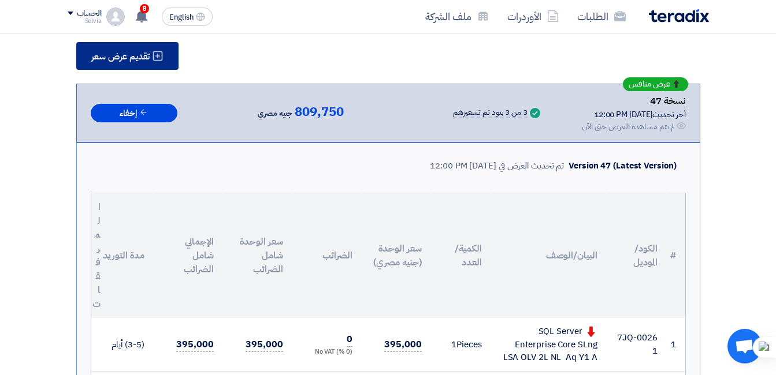
click at [122, 54] on span "تقديم عرض سعر" at bounding box center [120, 56] width 58 height 9
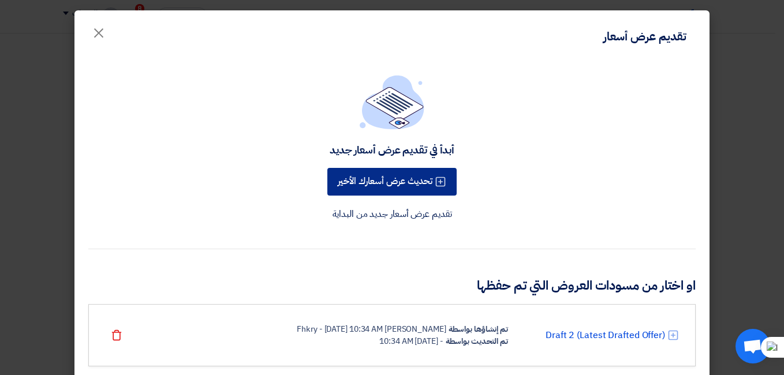
click at [369, 180] on button "تحديث عرض أسعارك الأخير" at bounding box center [392, 182] width 129 height 28
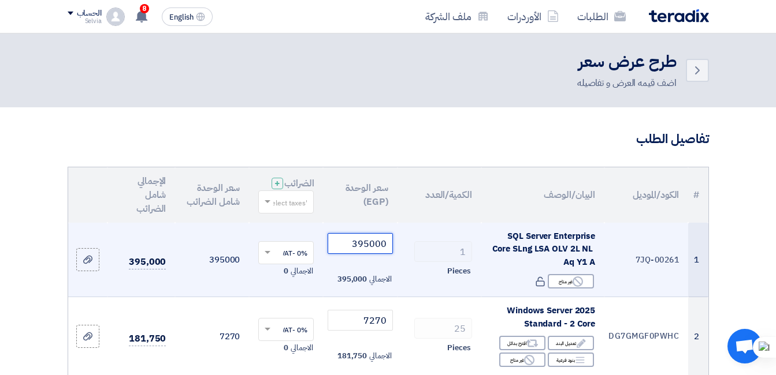
click at [366, 254] on input "395000" at bounding box center [360, 243] width 65 height 21
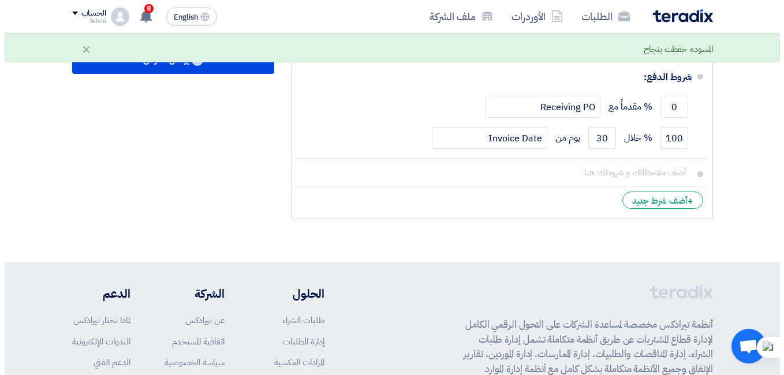
scroll to position [578, 0]
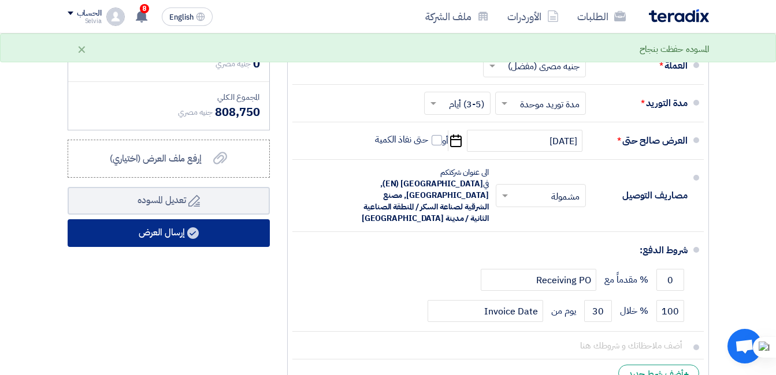
type input "394000"
click at [158, 246] on button "إرسال العرض" at bounding box center [169, 234] width 202 height 28
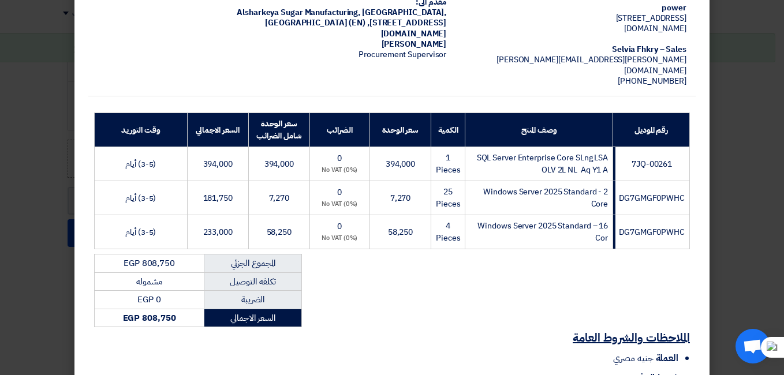
scroll to position [240, 0]
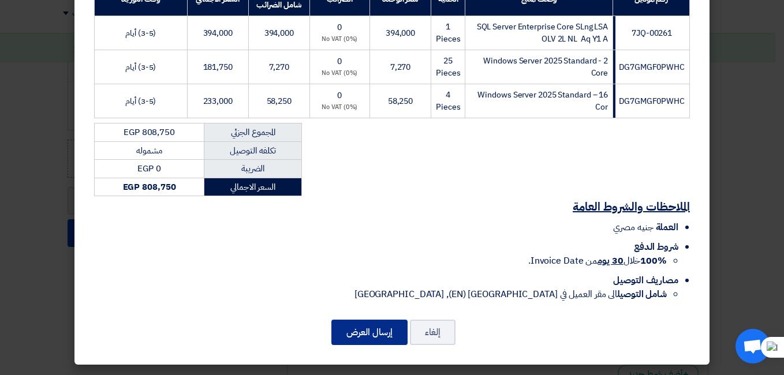
click at [367, 334] on button "إرسال العرض" at bounding box center [370, 332] width 76 height 25
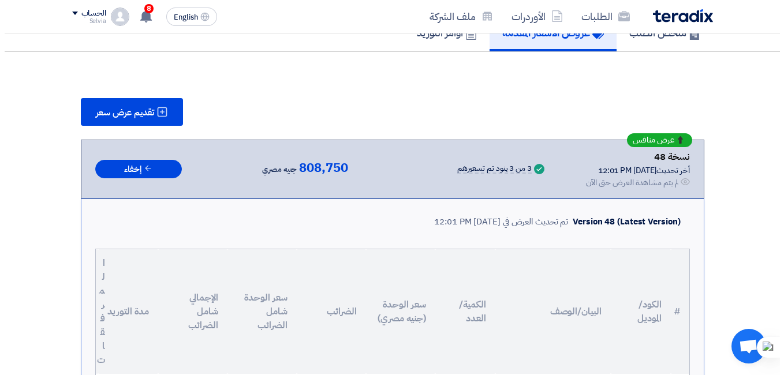
scroll to position [132, 0]
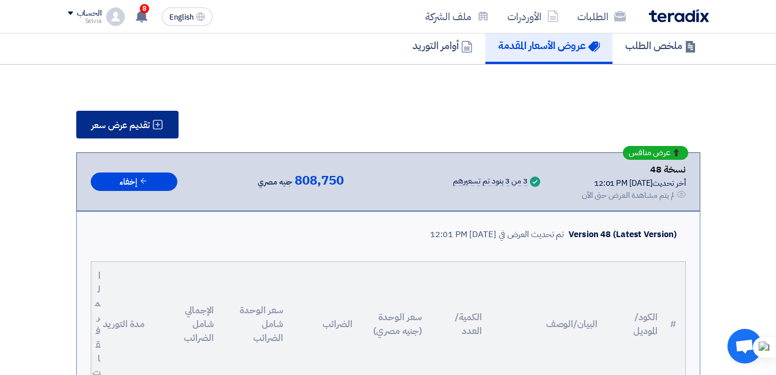
click at [124, 121] on span "تقديم عرض سعر" at bounding box center [120, 125] width 58 height 9
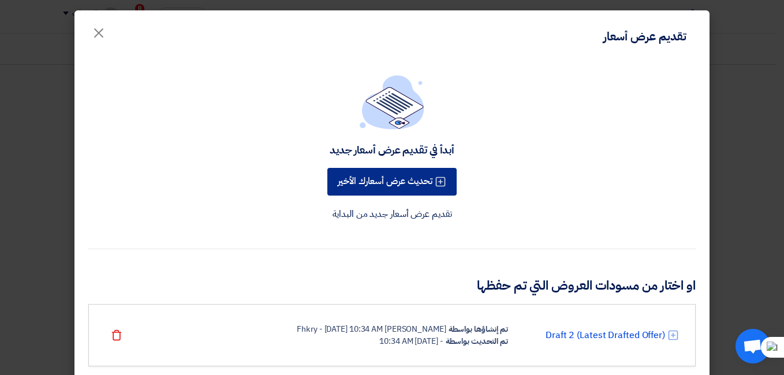
click at [384, 183] on button "تحديث عرض أسعارك الأخير" at bounding box center [392, 182] width 129 height 28
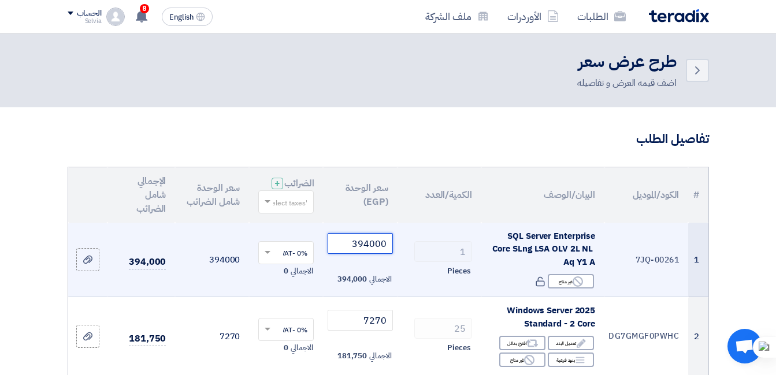
click at [365, 254] on input "394000" at bounding box center [360, 243] width 65 height 21
drag, startPoint x: 367, startPoint y: 254, endPoint x: 359, endPoint y: 258, distance: 9.0
click at [364, 254] on input "394000" at bounding box center [360, 243] width 65 height 21
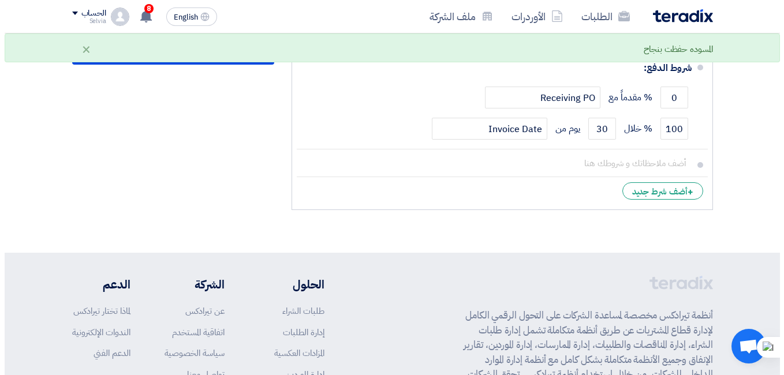
scroll to position [635, 0]
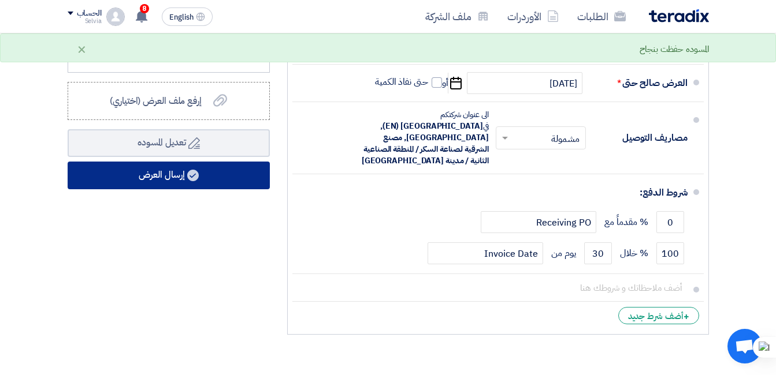
type input "392998"
click at [154, 185] on button "إرسال العرض" at bounding box center [169, 176] width 202 height 28
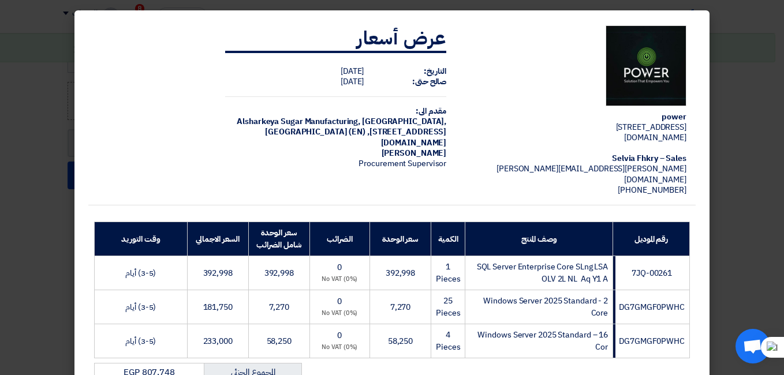
scroll to position [240, 0]
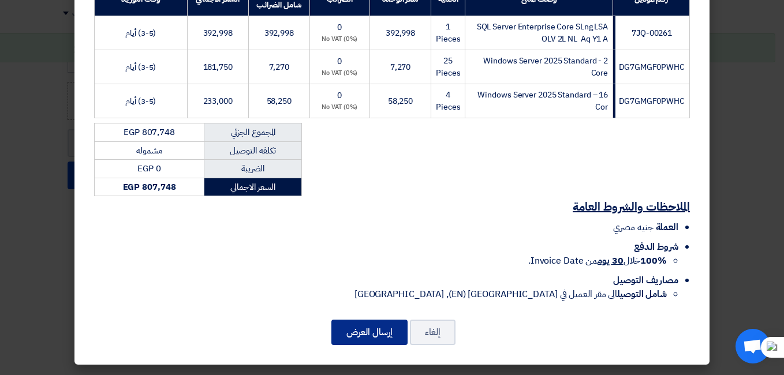
click at [363, 332] on button "إرسال العرض" at bounding box center [370, 332] width 76 height 25
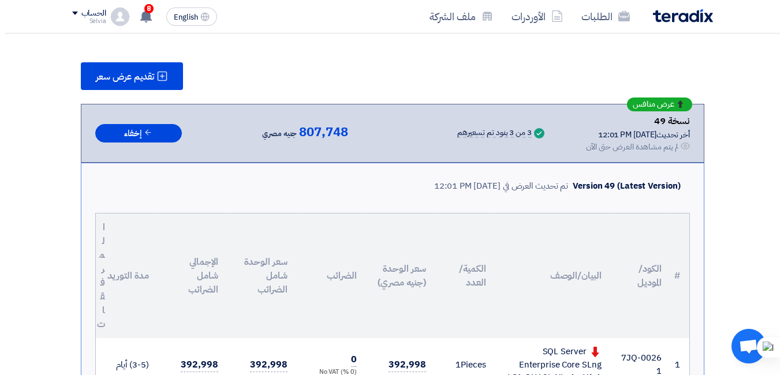
scroll to position [98, 0]
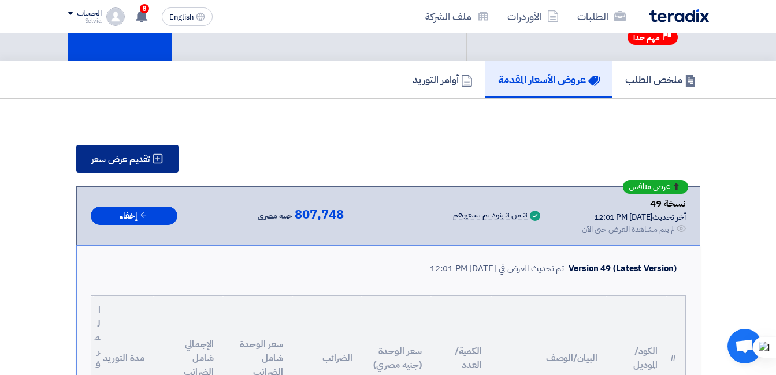
click at [144, 161] on span "تقديم عرض سعر" at bounding box center [120, 159] width 58 height 9
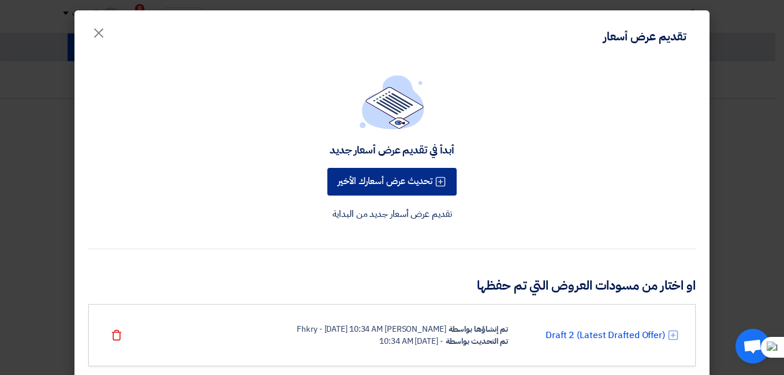
click at [394, 181] on button "تحديث عرض أسعارك الأخير" at bounding box center [392, 182] width 129 height 28
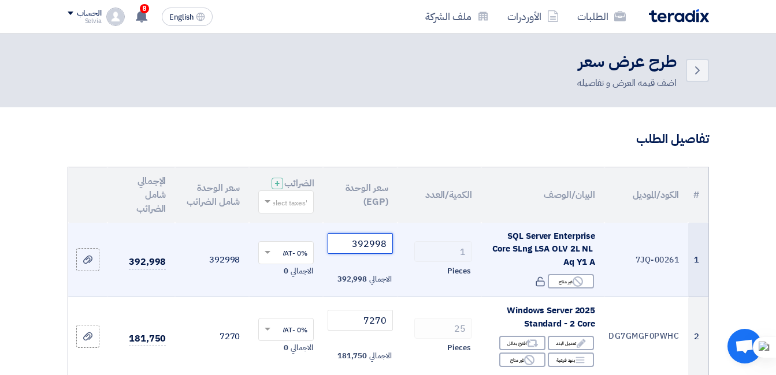
drag, startPoint x: 371, startPoint y: 255, endPoint x: 386, endPoint y: 248, distance: 16.3
click at [386, 248] on input "392998" at bounding box center [360, 243] width 65 height 21
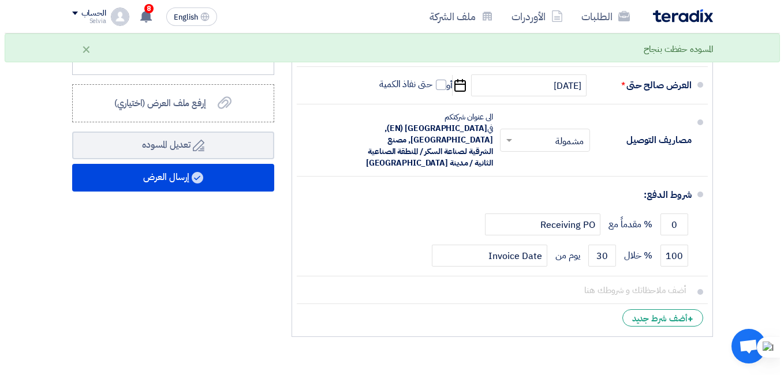
scroll to position [635, 0]
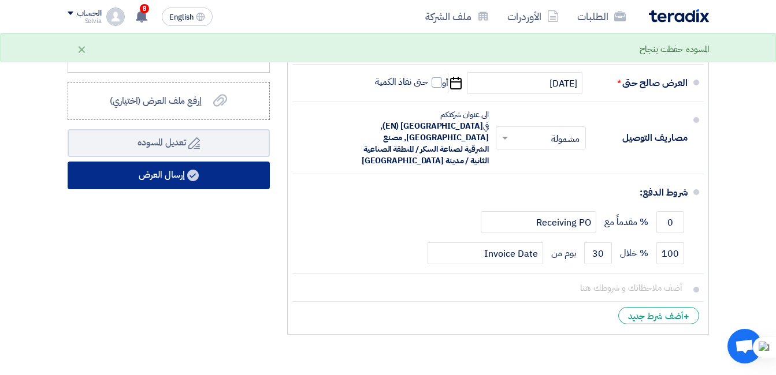
type input "392000"
click at [196, 181] on use at bounding box center [193, 176] width 12 height 12
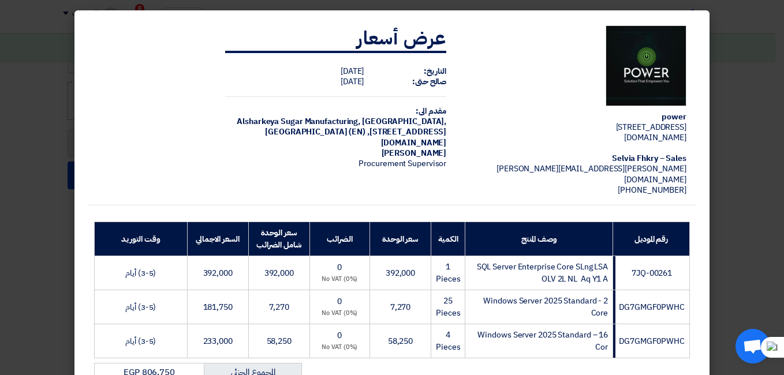
scroll to position [240, 0]
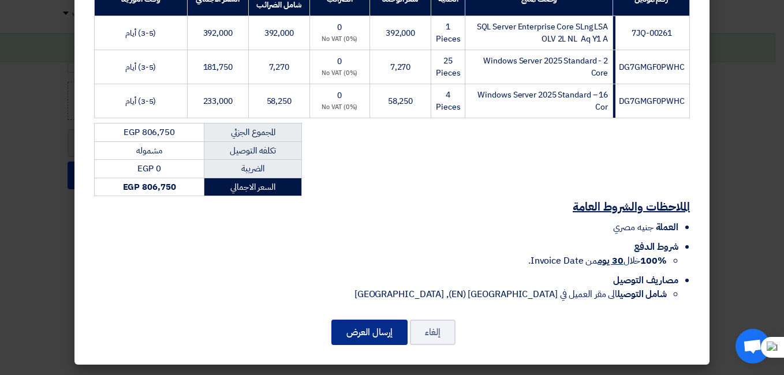
click at [378, 337] on button "إرسال العرض" at bounding box center [370, 332] width 76 height 25
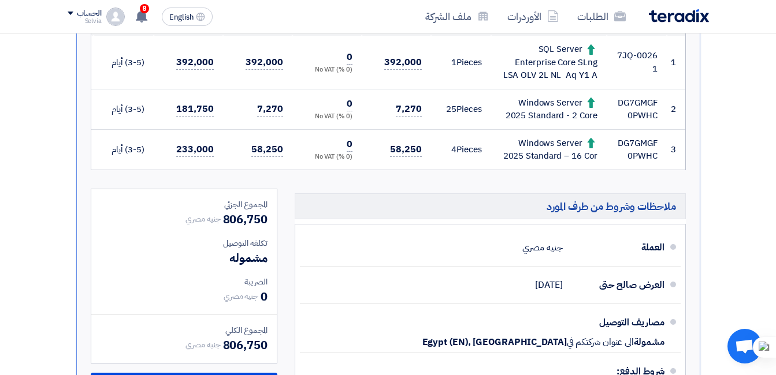
scroll to position [372, 0]
